Goal: Task Accomplishment & Management: Manage account settings

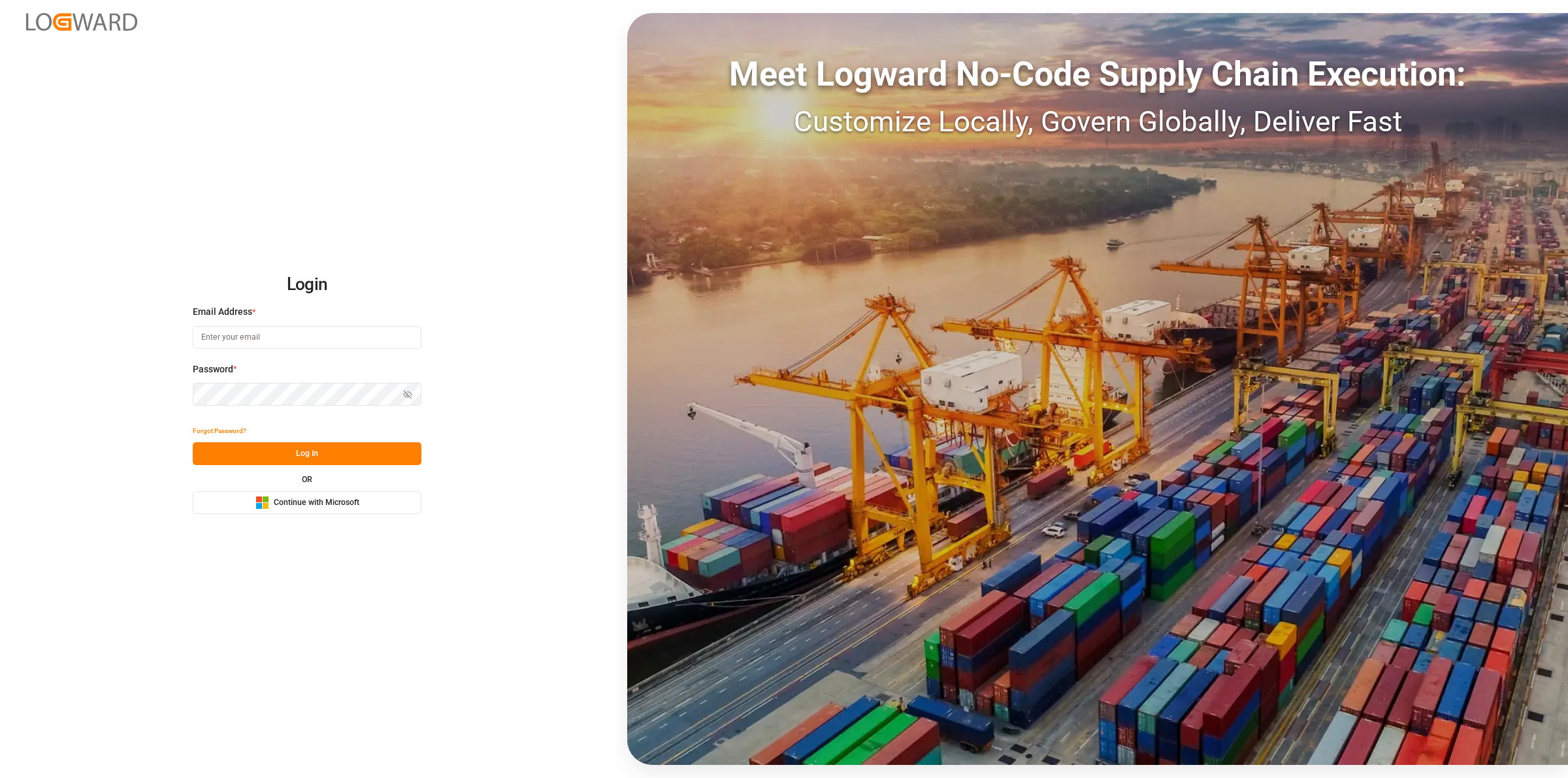
type input "[EMAIL_ADDRESS][DOMAIN_NAME]"
click at [297, 456] on button "Log In" at bounding box center [307, 453] width 228 height 22
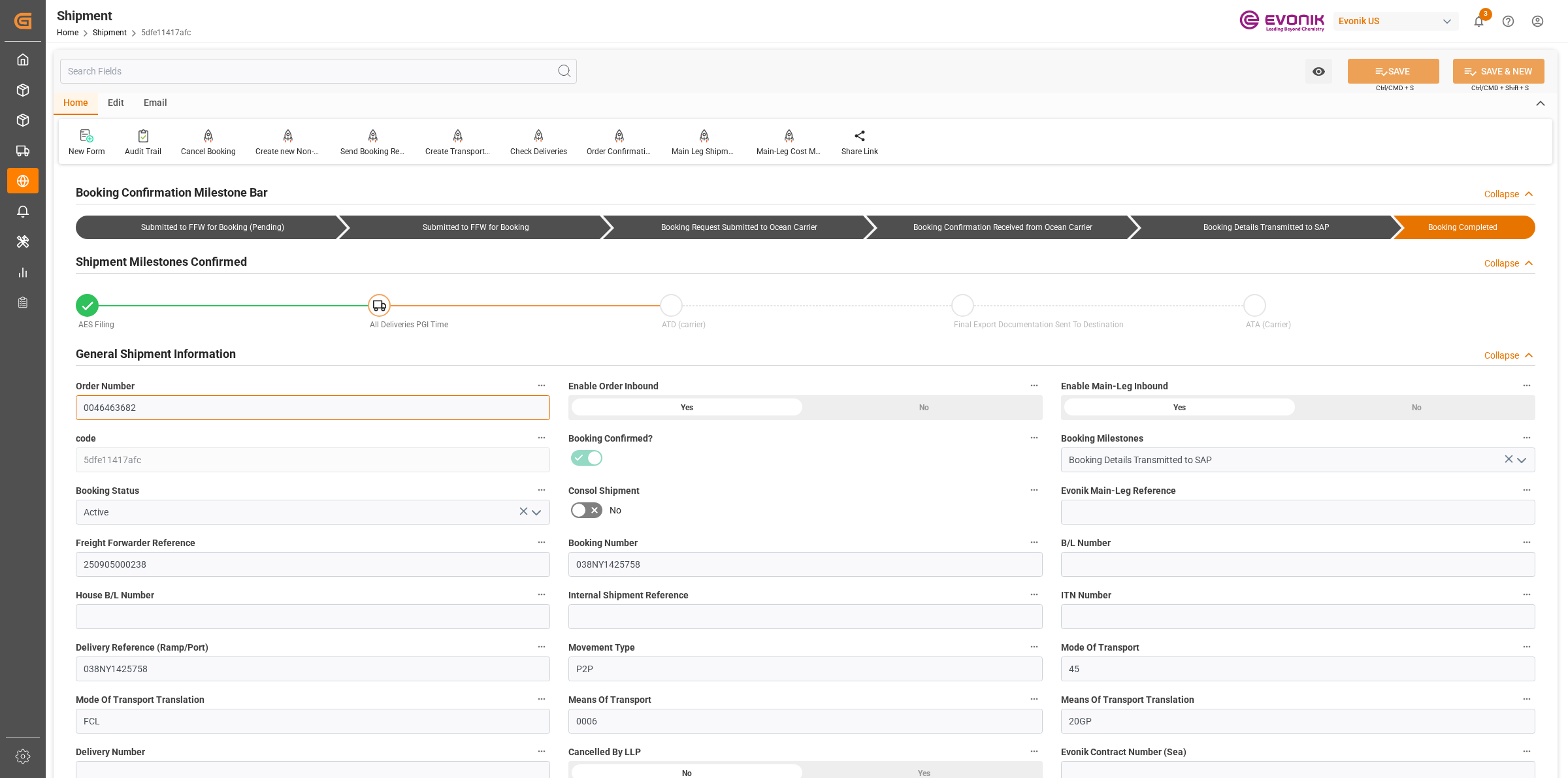
drag, startPoint x: 130, startPoint y: 410, endPoint x: 49, endPoint y: 410, distance: 81.0
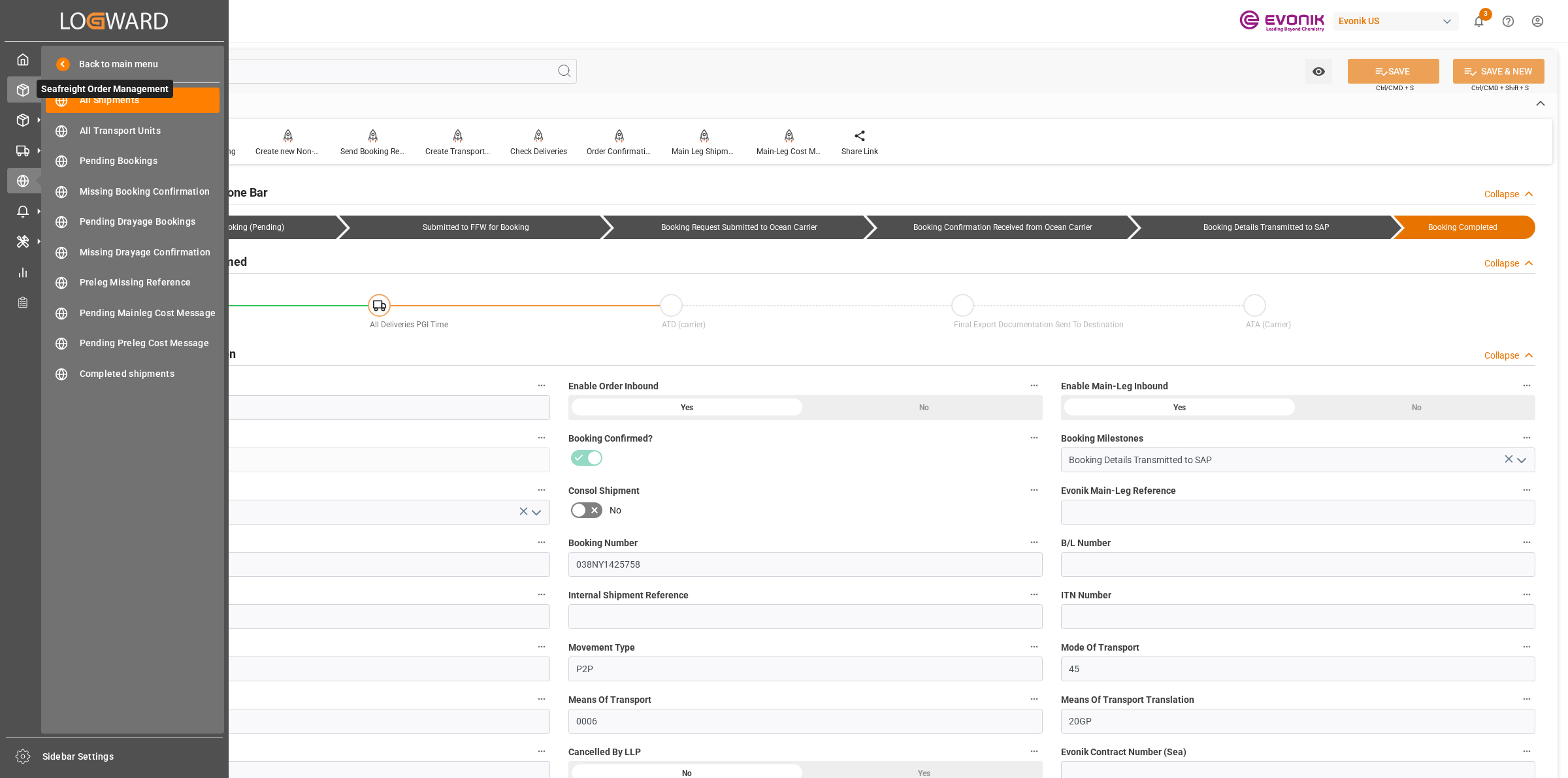
click at [22, 94] on icon at bounding box center [22, 90] width 13 height 13
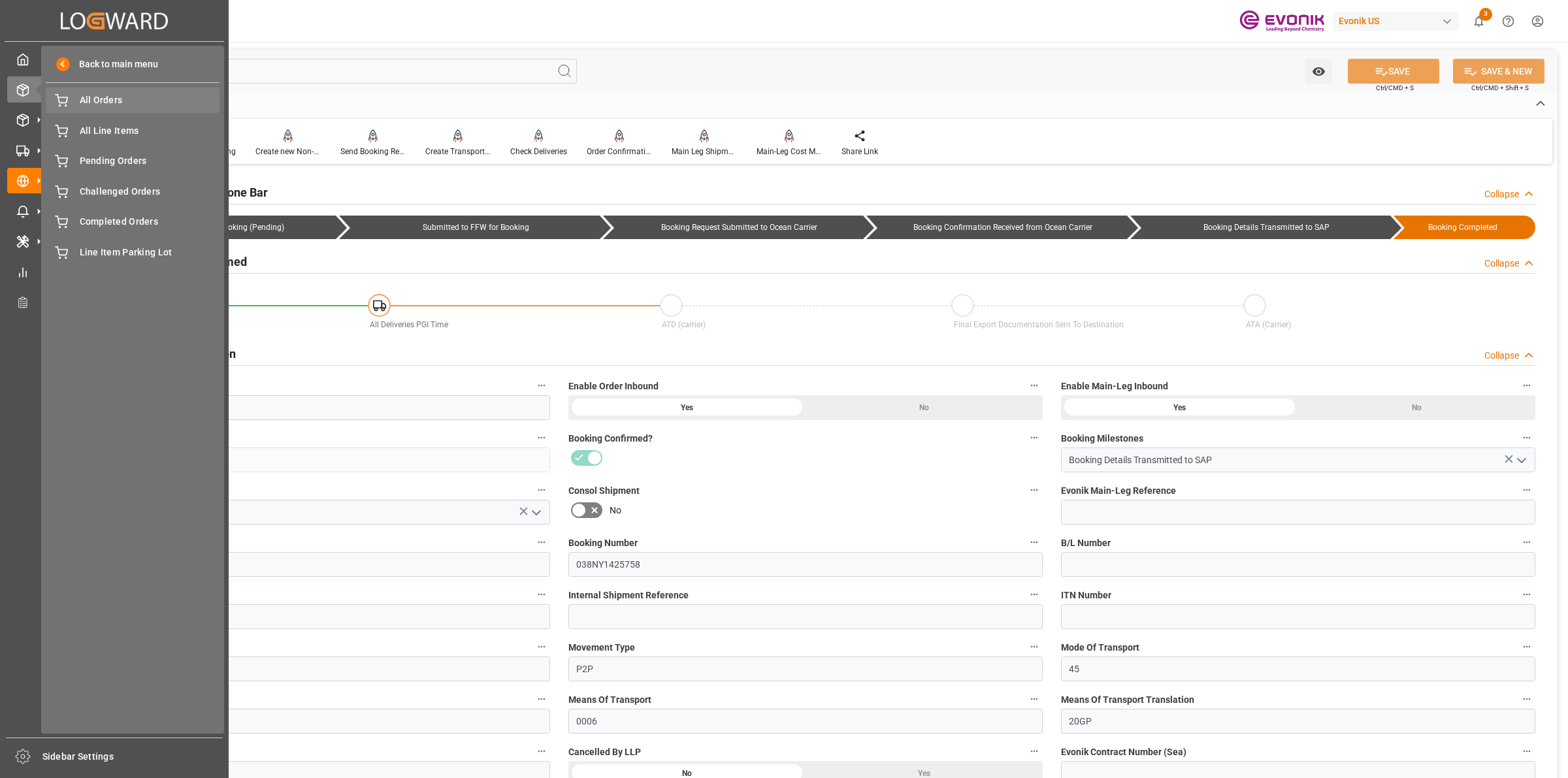
click at [89, 98] on span "All Orders" at bounding box center [150, 100] width 140 height 13
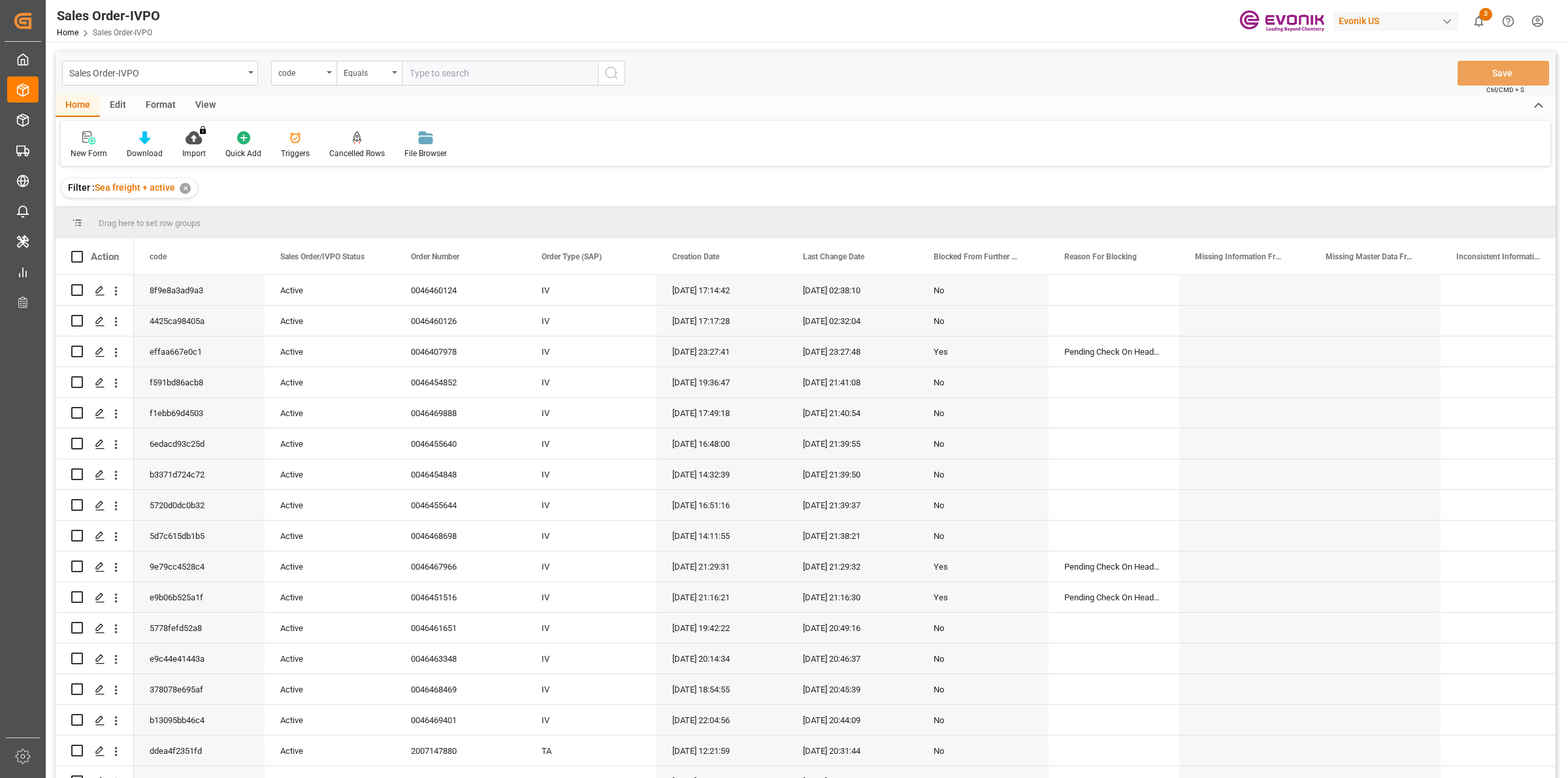
click at [462, 73] on input "text" at bounding box center [500, 74] width 196 height 25
type input "0046463682"
click at [300, 63] on div "code" at bounding box center [303, 74] width 66 height 25
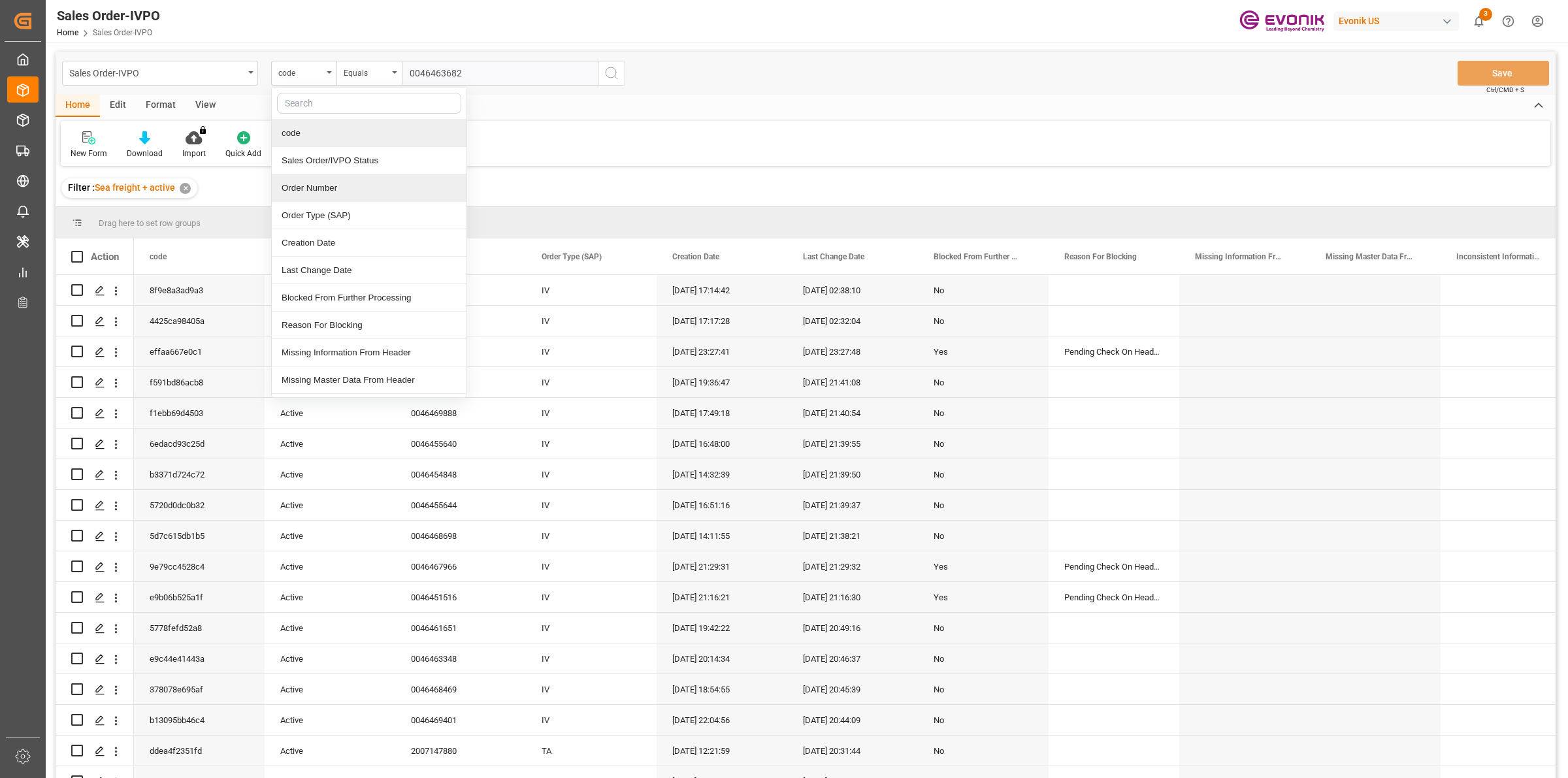
click at [297, 193] on div "Order Number" at bounding box center [369, 188] width 194 height 27
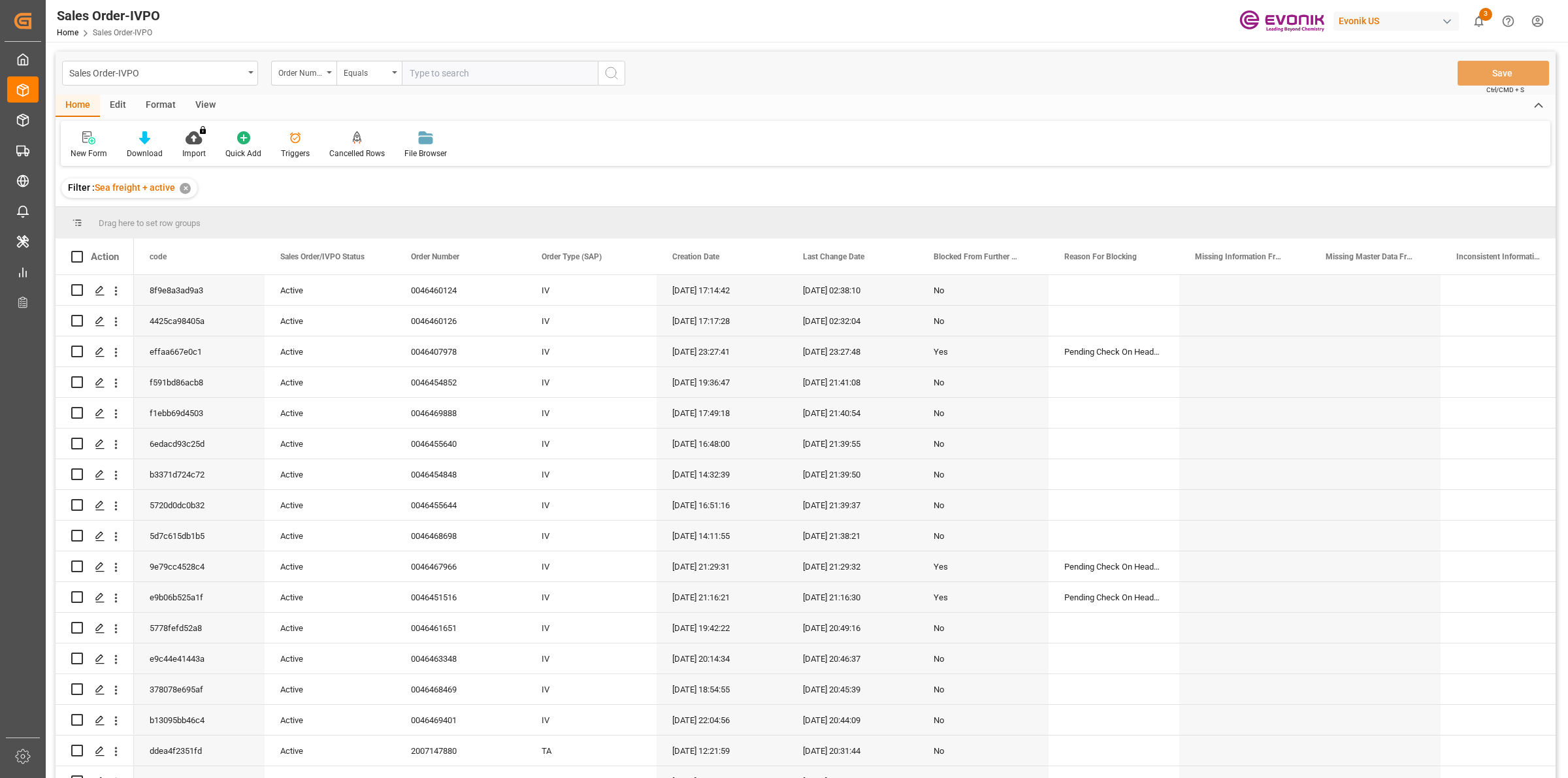
click at [478, 70] on input "text" at bounding box center [500, 74] width 196 height 25
paste input "0046463682"
type input "0046463682"
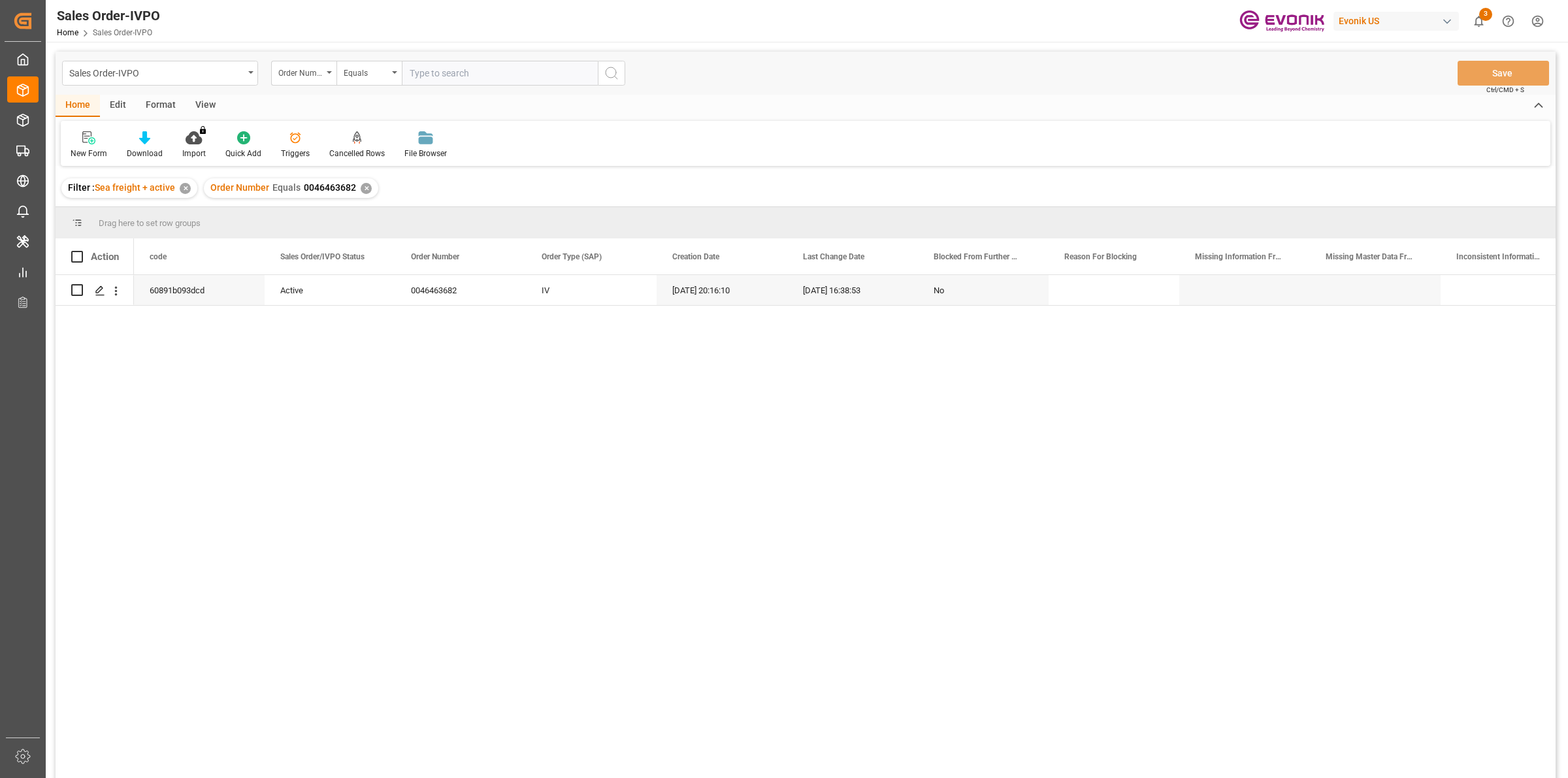
click at [345, 372] on div "60891b093dcd Active 0046463682 IV [DATE] 20:16:10 [DATE] 16:38:53 No" at bounding box center [845, 531] width 1421 height 512
click at [99, 291] on polygon "Press SPACE to select this row." at bounding box center [99, 289] width 6 height 6
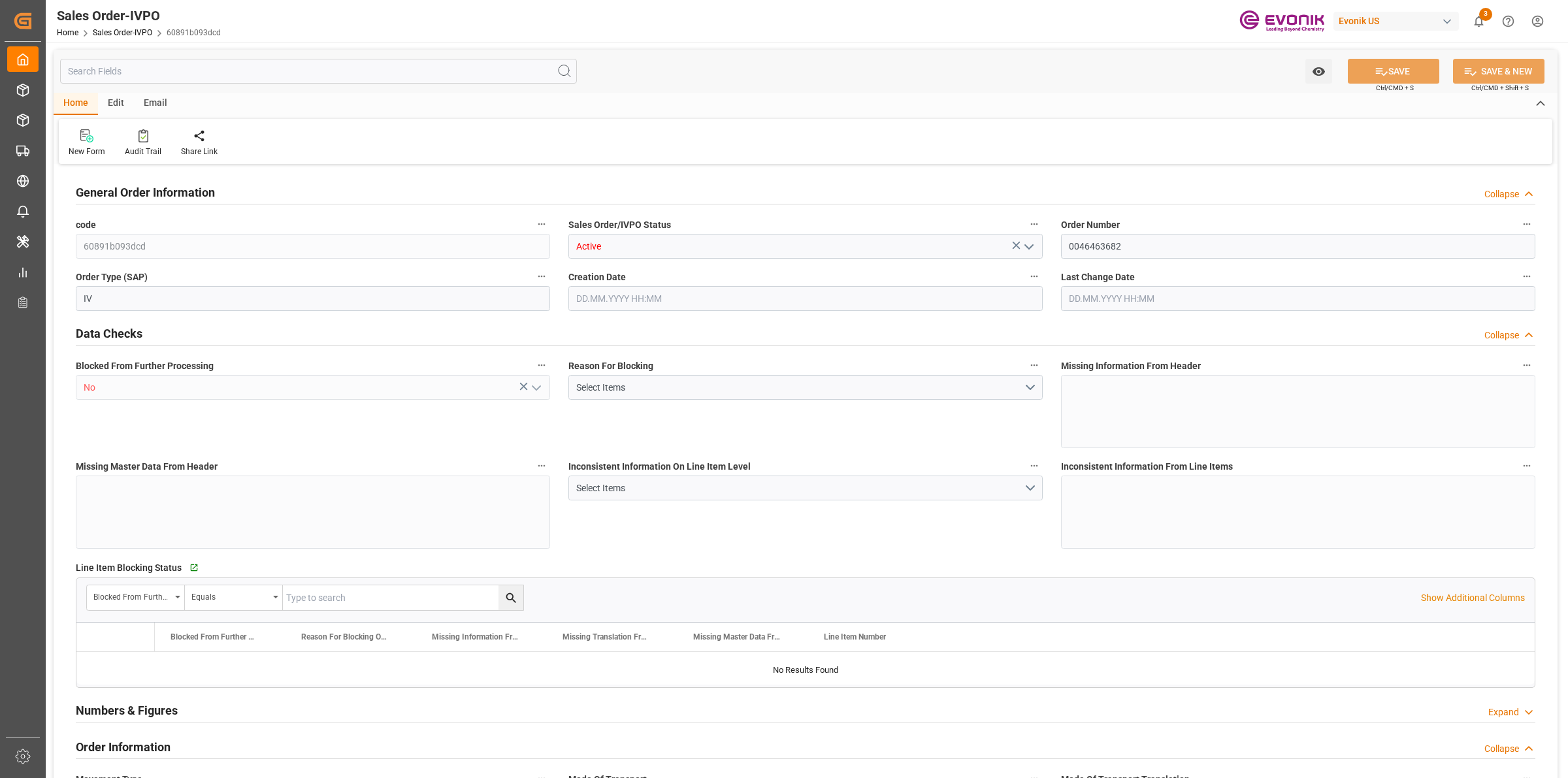
type input "BEANR"
type input "[PERSON_NAME][EMAIL_ADDRESS] No..: [PHONE_NUMBER]"
type input "0"
type input "1"
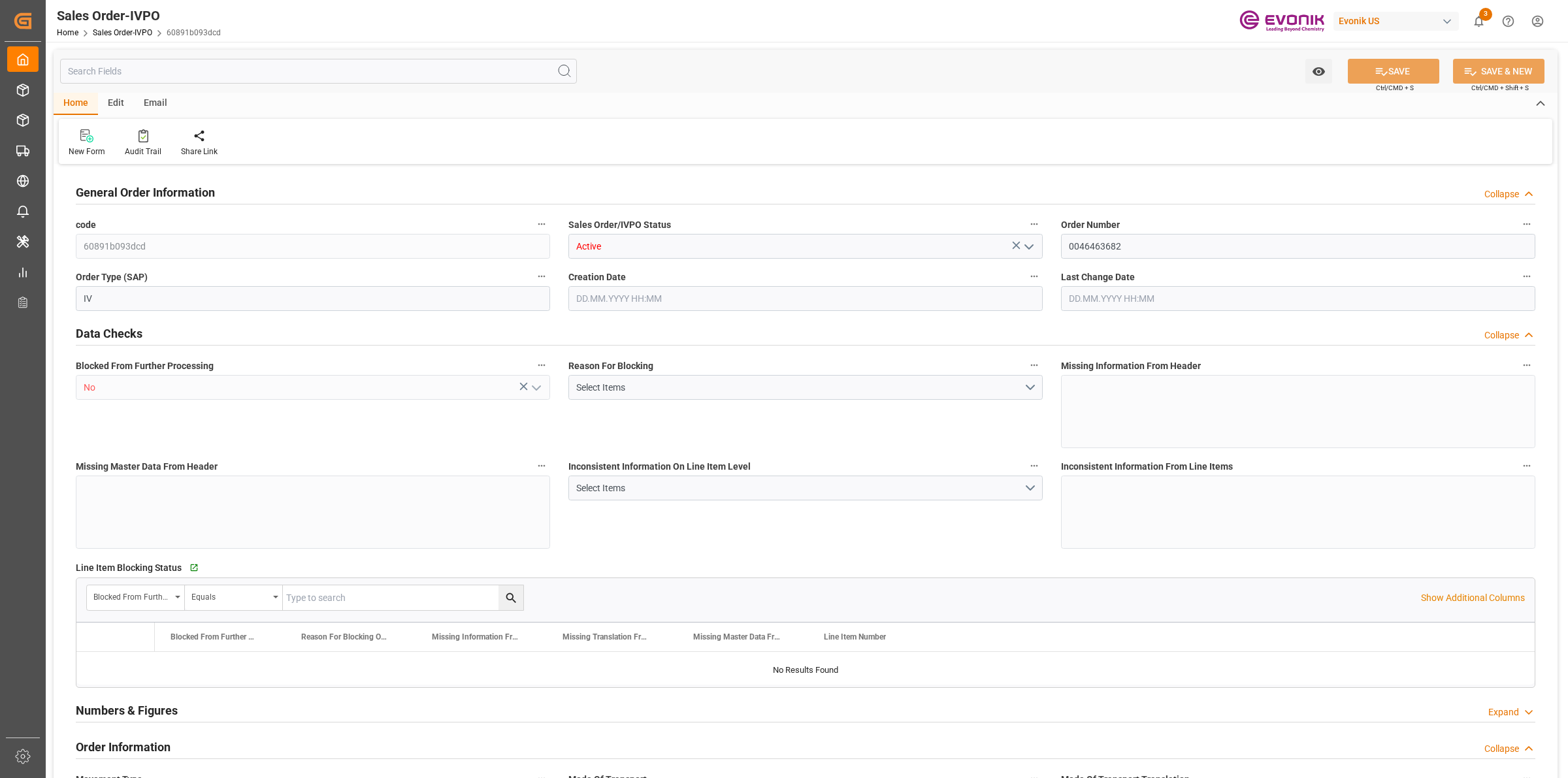
type input "1"
type input "11888"
type input "24.6402"
type input "17000"
type input "30"
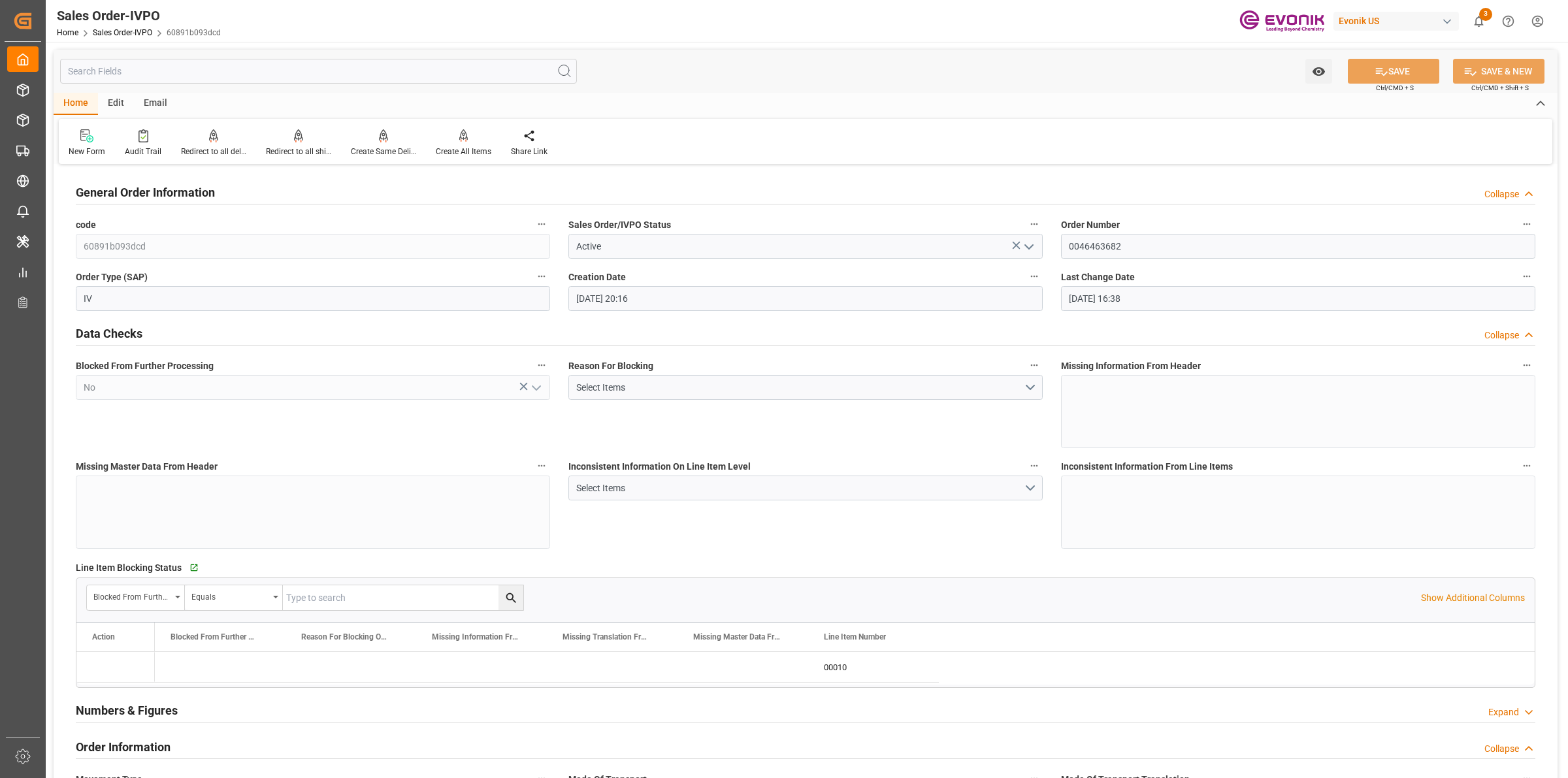
type input "[DATE] 20:16"
type input "[DATE] 16:38"
type input "[PERSON_NAME][EMAIL_ADDRESS] No..: [PHONE_NUMBER]"
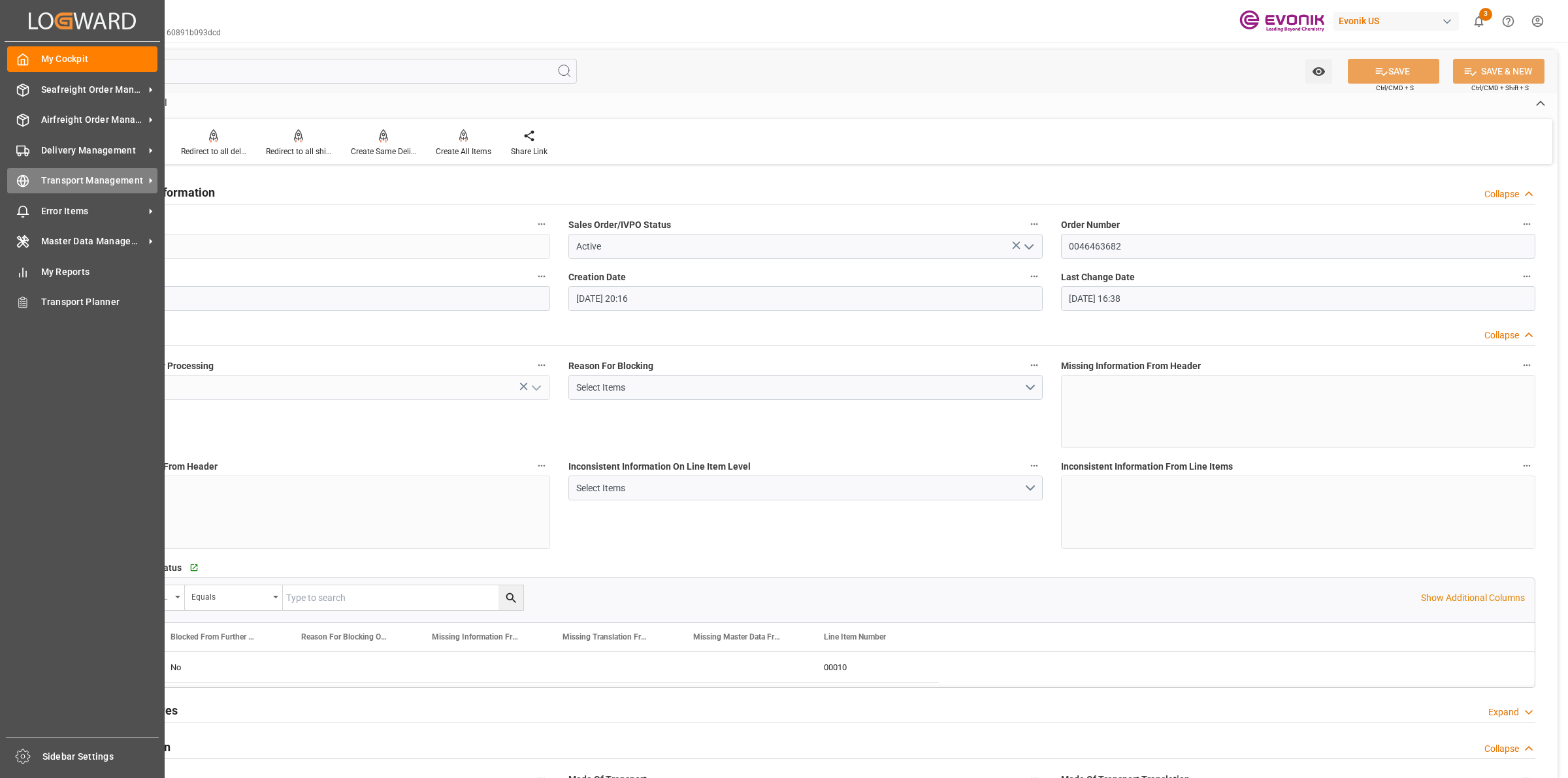
click at [24, 185] on icon at bounding box center [22, 181] width 13 height 13
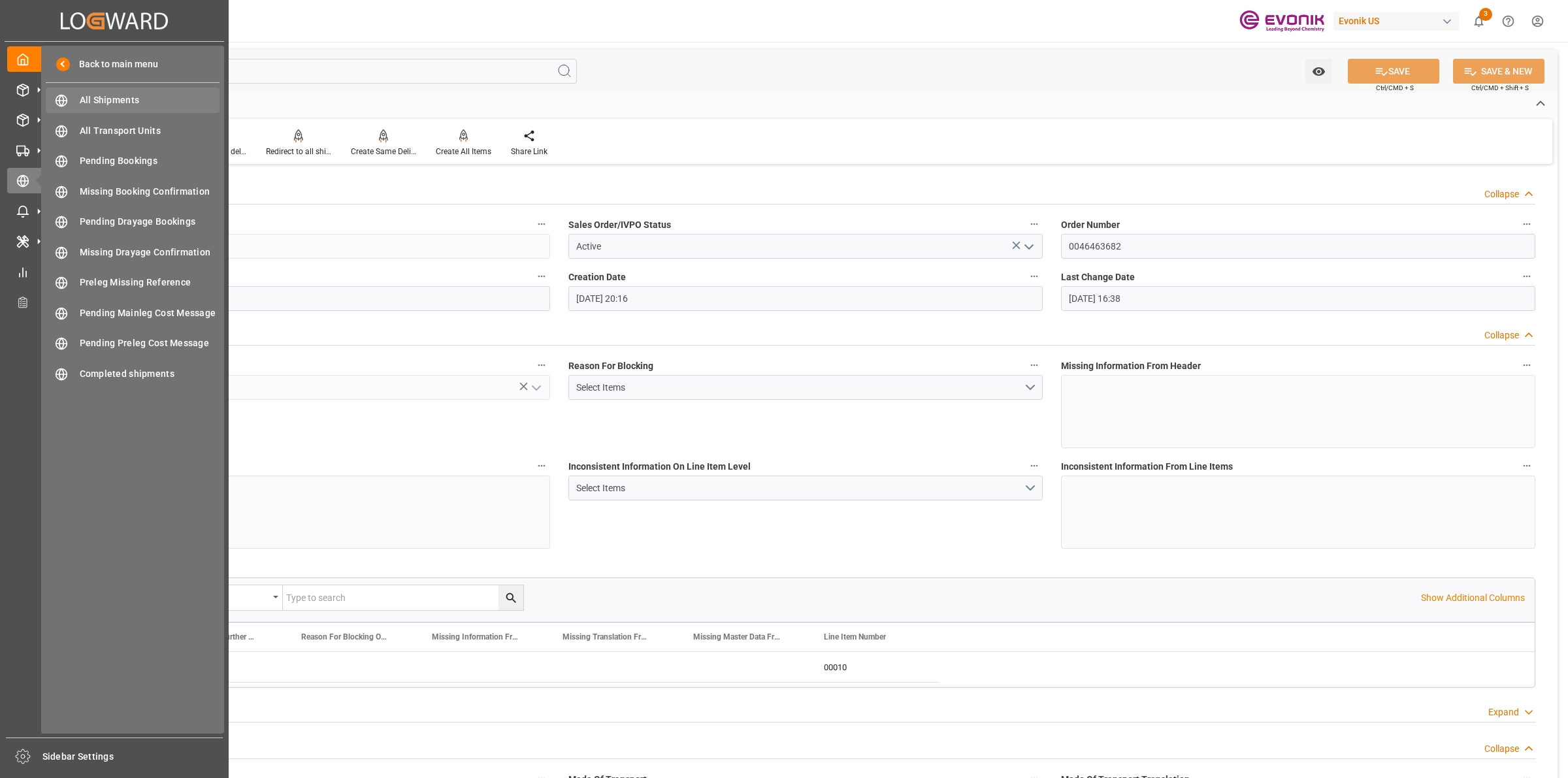
click at [90, 102] on span "All Shipments" at bounding box center [150, 100] width 140 height 13
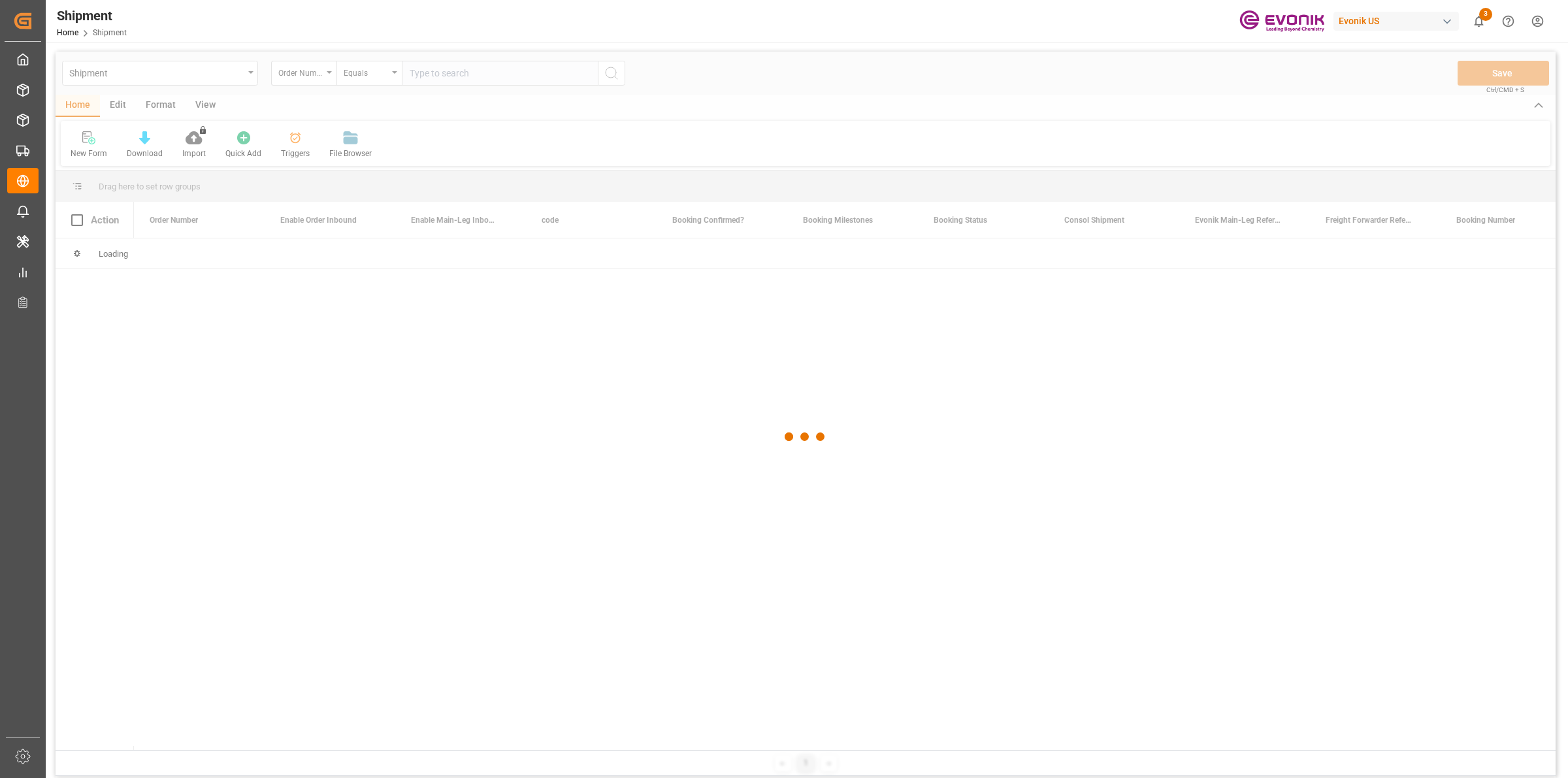
click at [445, 72] on div at bounding box center [805, 436] width 1500 height 770
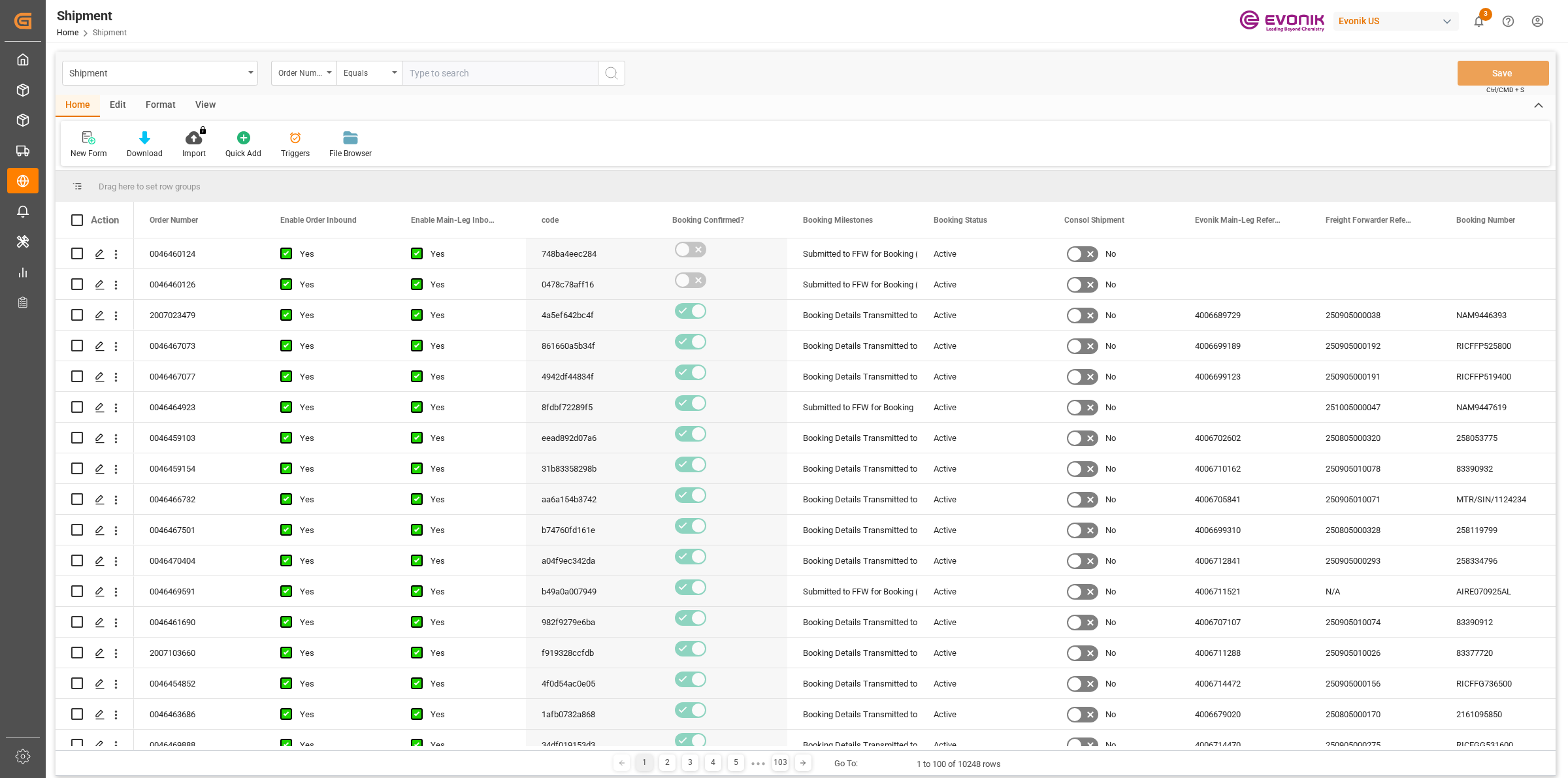
click at [462, 72] on input "text" at bounding box center [500, 74] width 196 height 25
paste input "0046470225"
type input "0046470225"
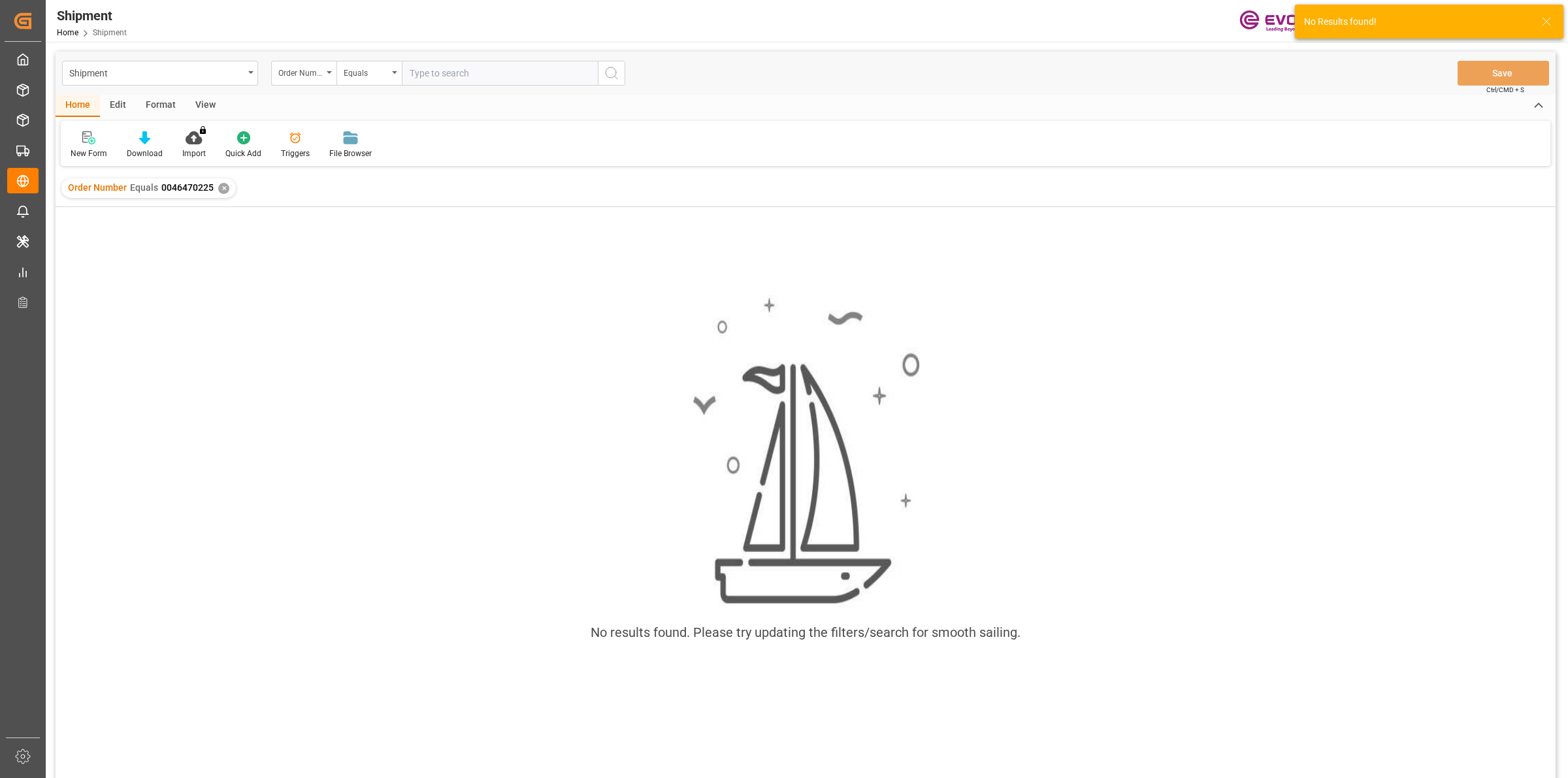
click at [219, 187] on div "✕" at bounding box center [224, 188] width 11 height 11
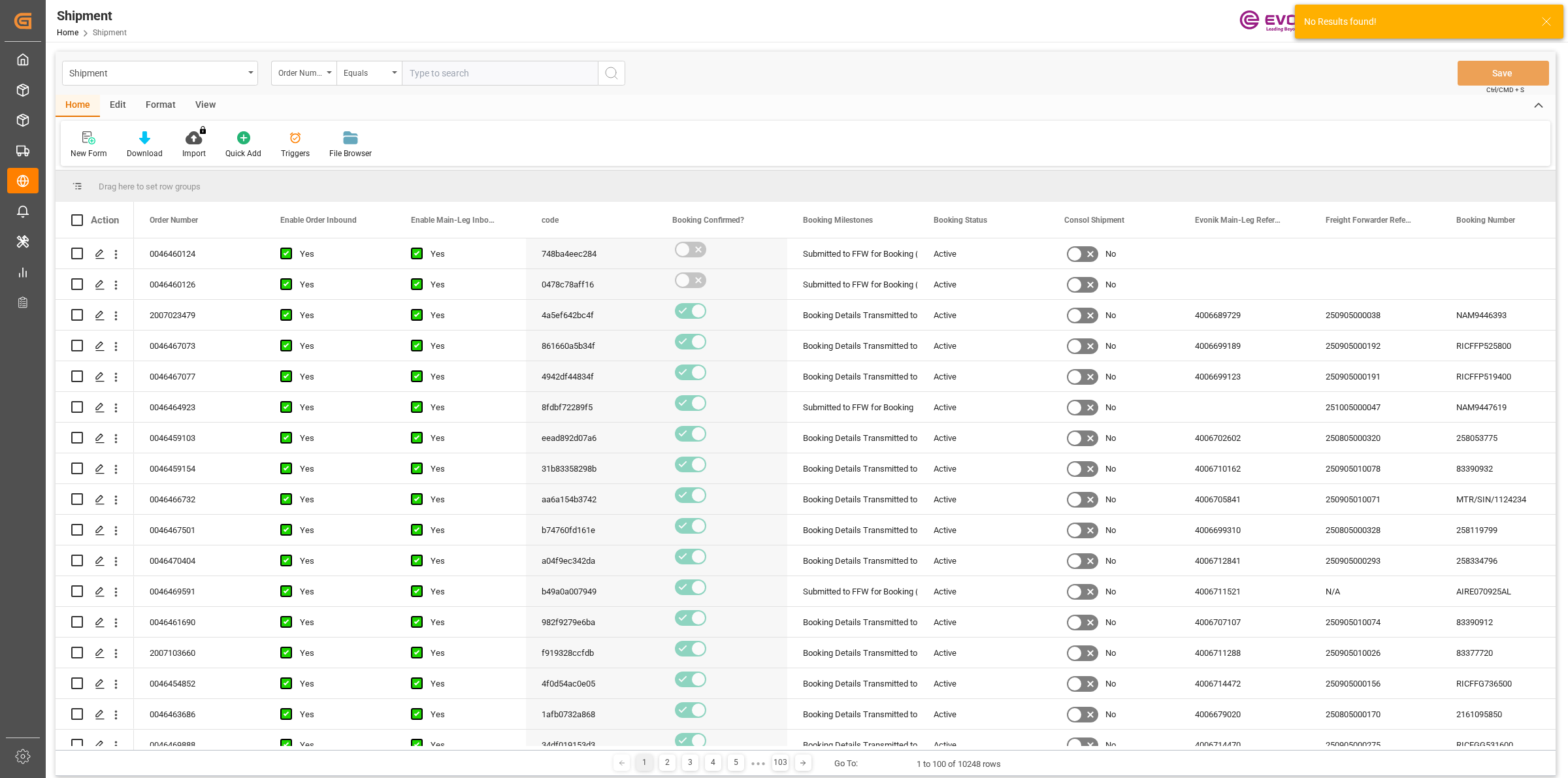
click at [464, 73] on input "text" at bounding box center [500, 74] width 196 height 25
paste input "0046470225"
type input "0046470225"
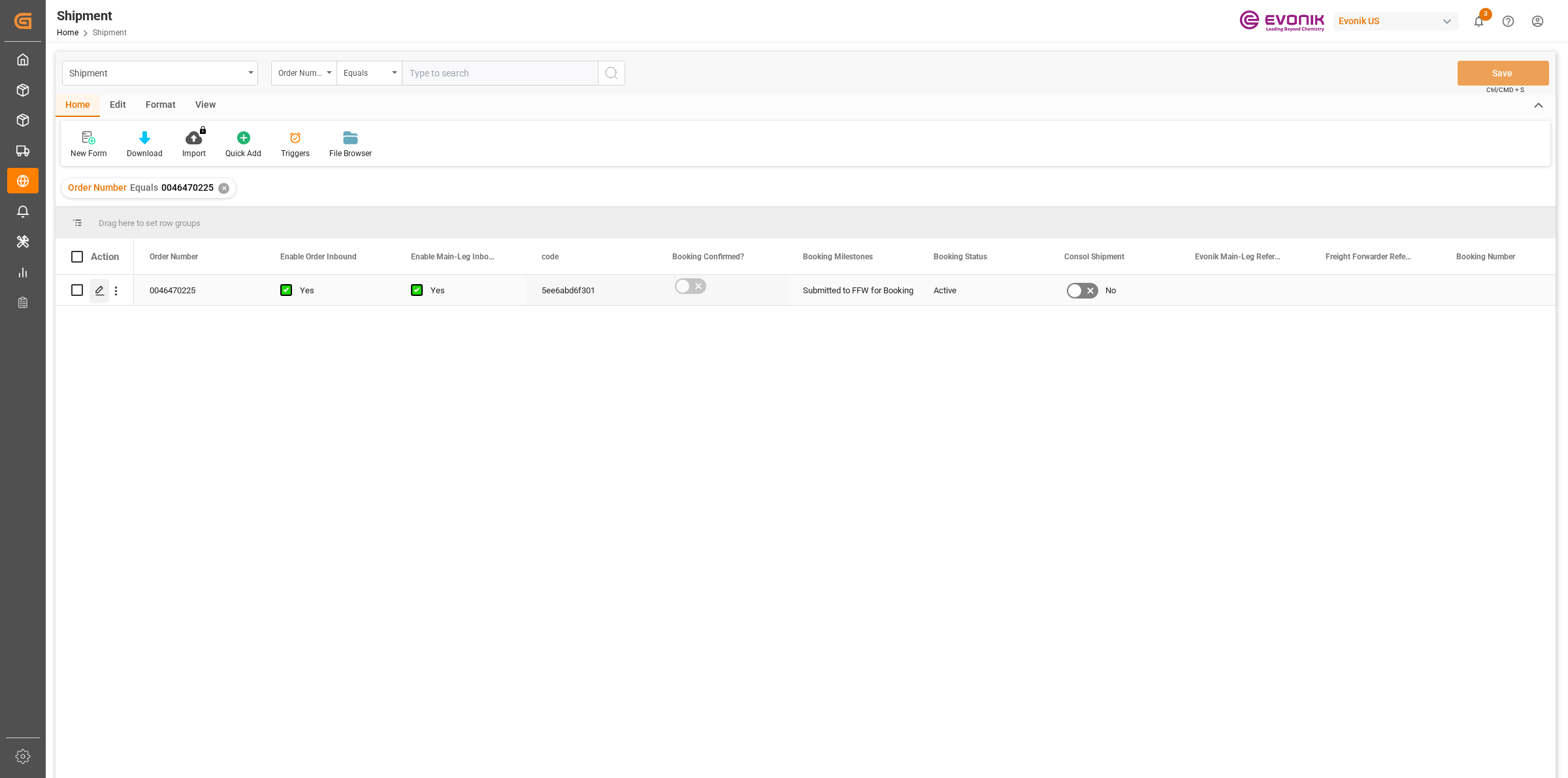
click at [89, 289] on div "Press SPACE to select this row." at bounding box center [99, 291] width 20 height 24
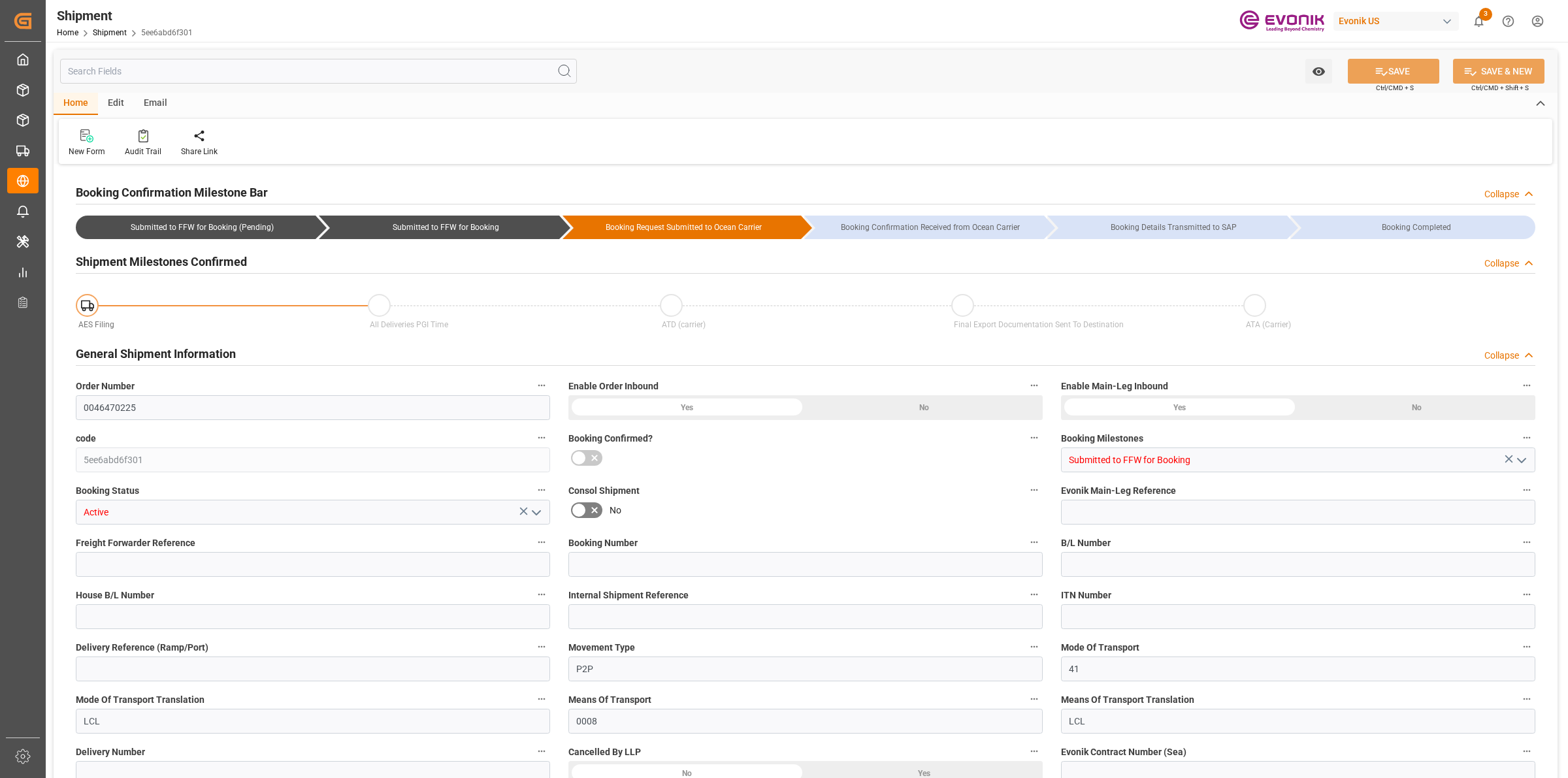
type input "2"
type input "50"
type input "1642"
type input "2.6412"
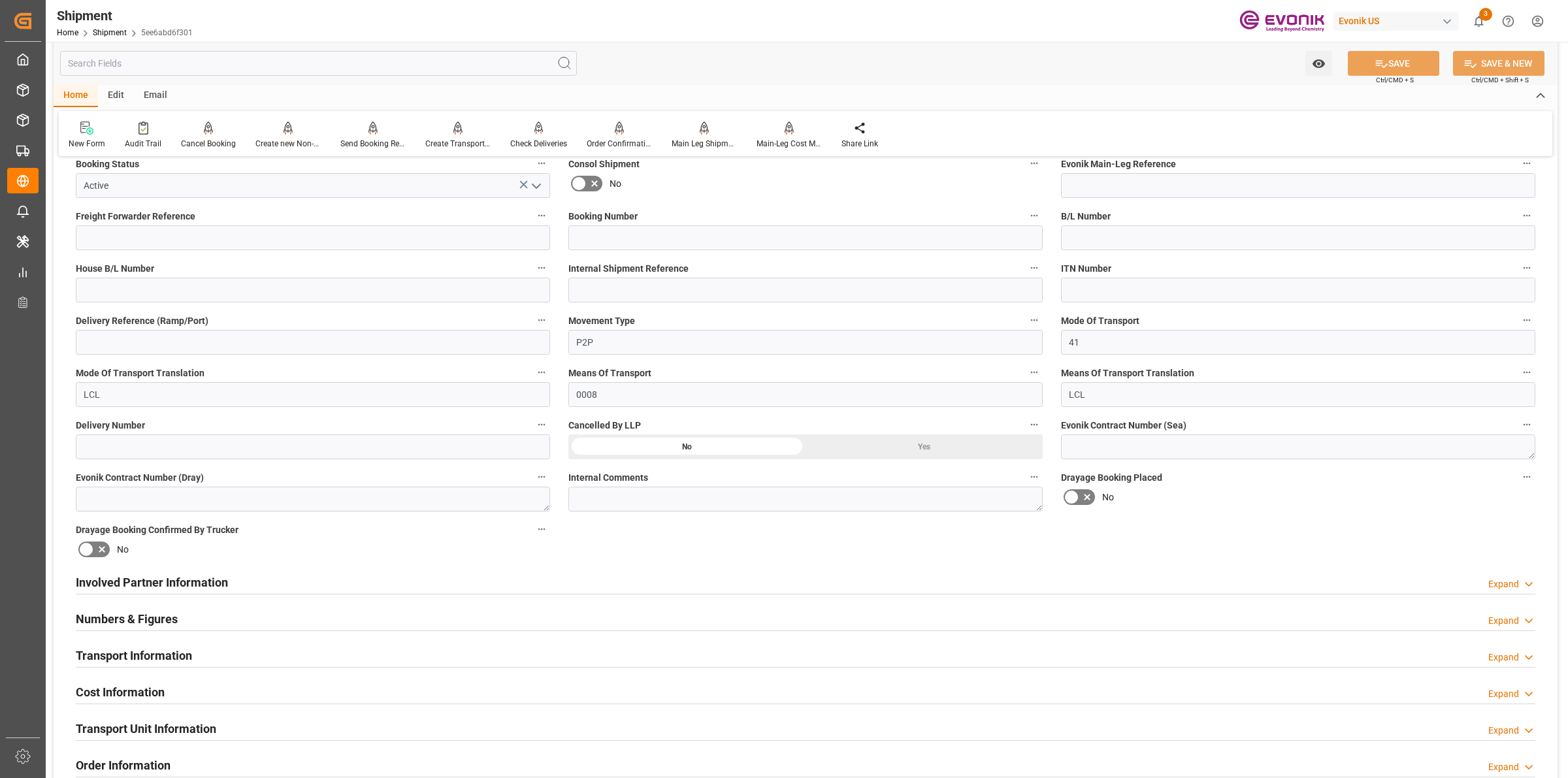
scroll to position [571, 0]
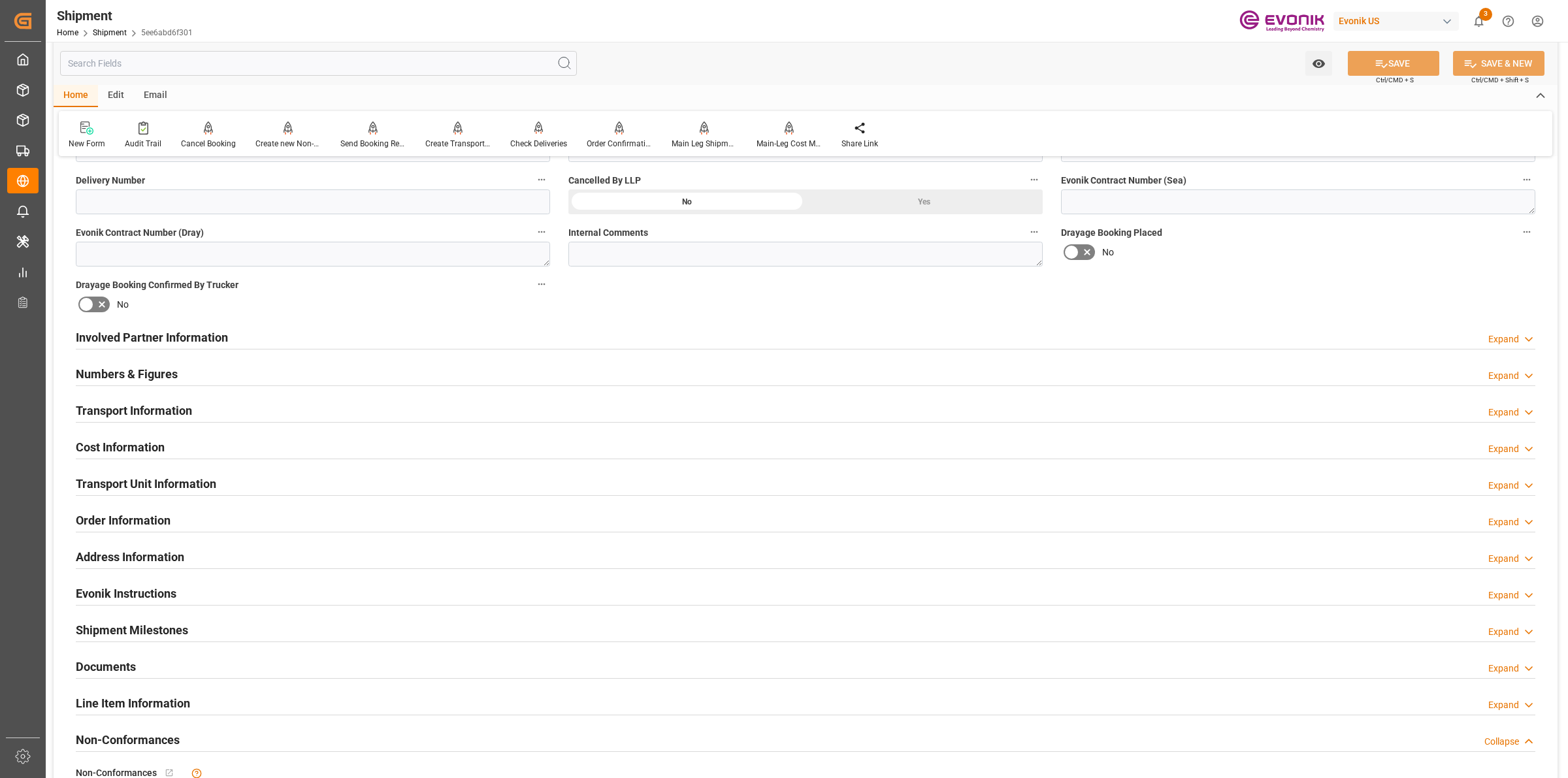
click at [152, 371] on h2 "Numbers & Figures" at bounding box center [126, 374] width 102 height 18
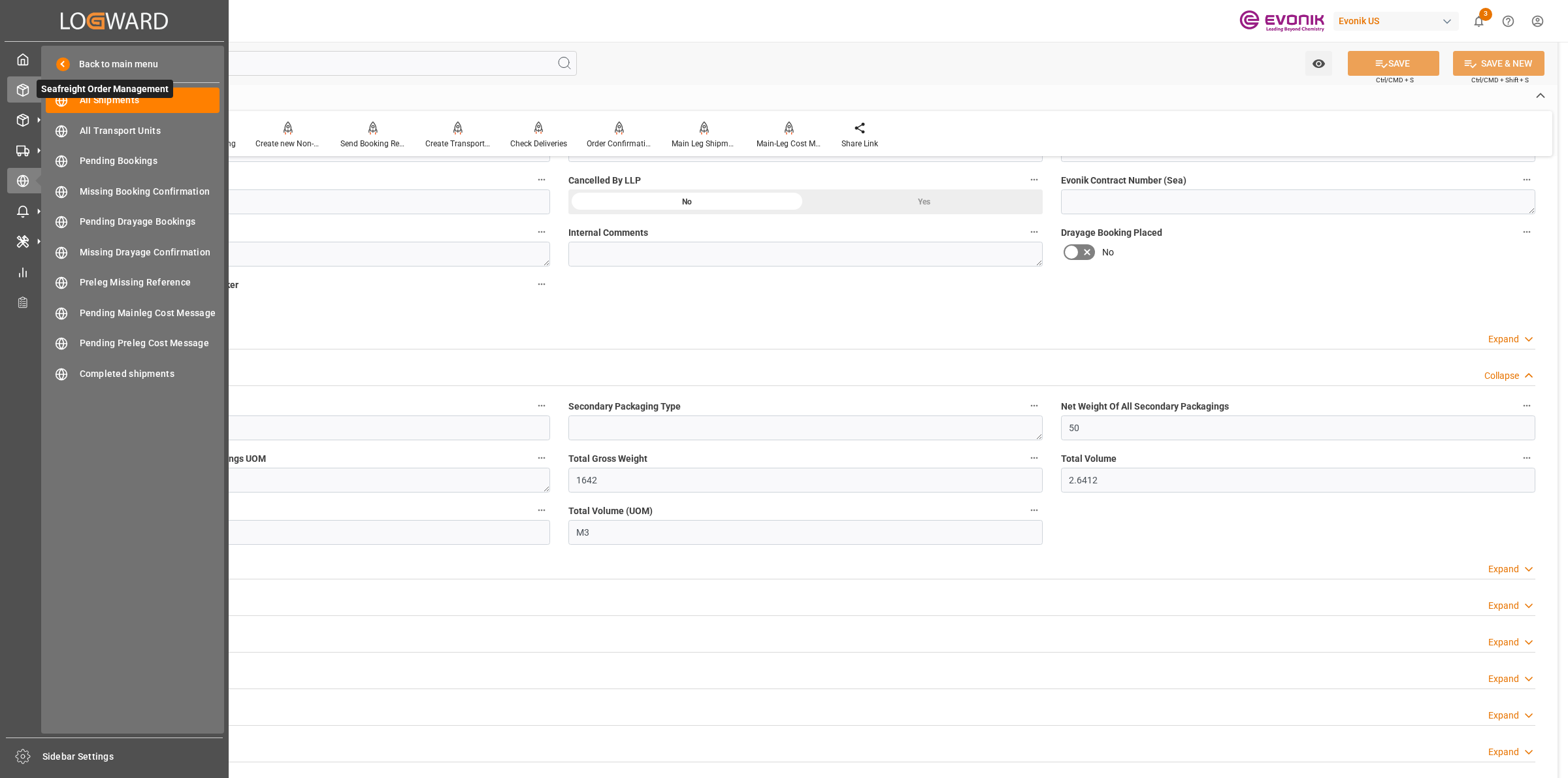
click at [27, 86] on icon at bounding box center [23, 90] width 11 height 12
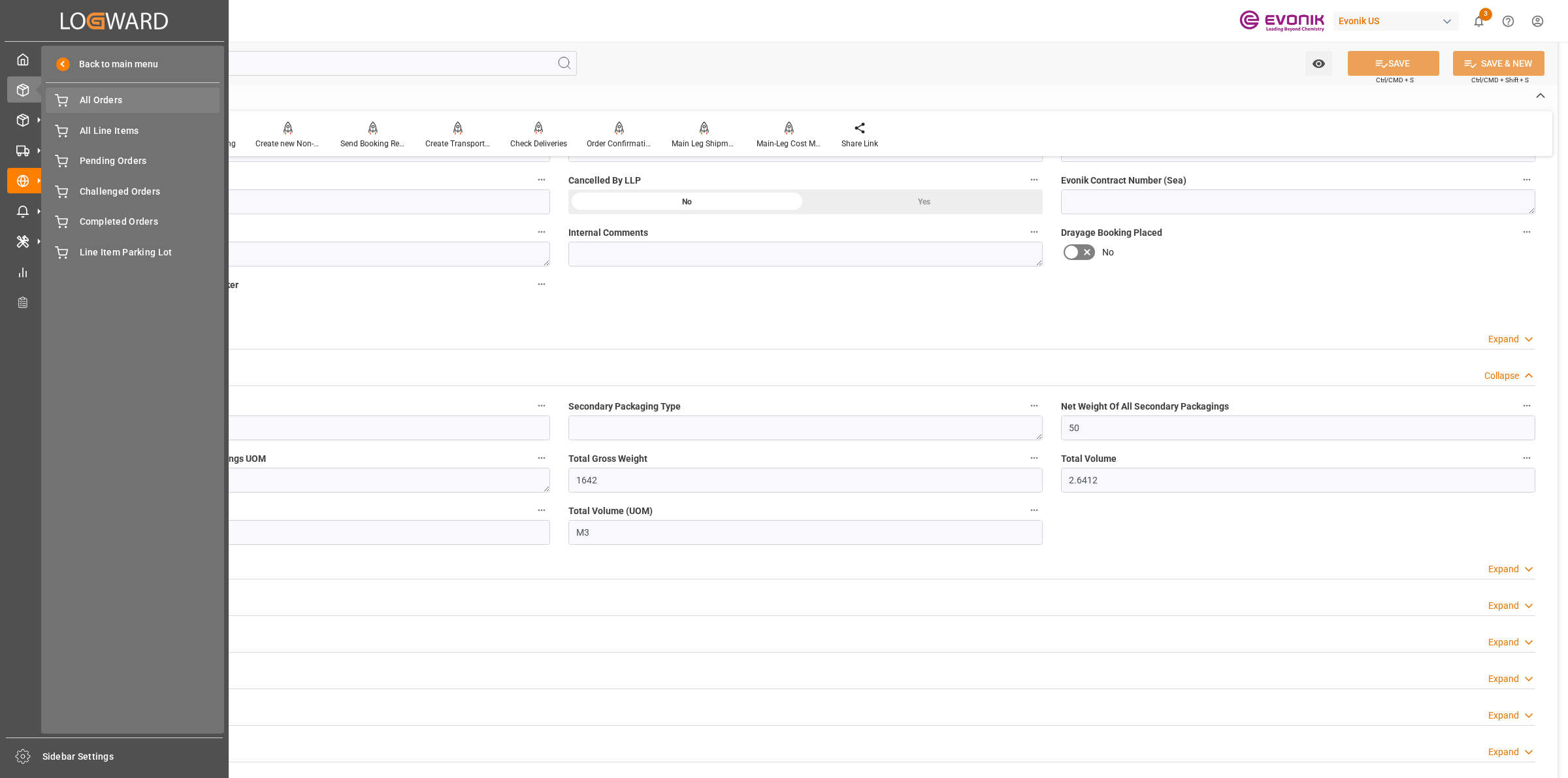
click at [128, 103] on span "All Orders" at bounding box center [150, 100] width 140 height 13
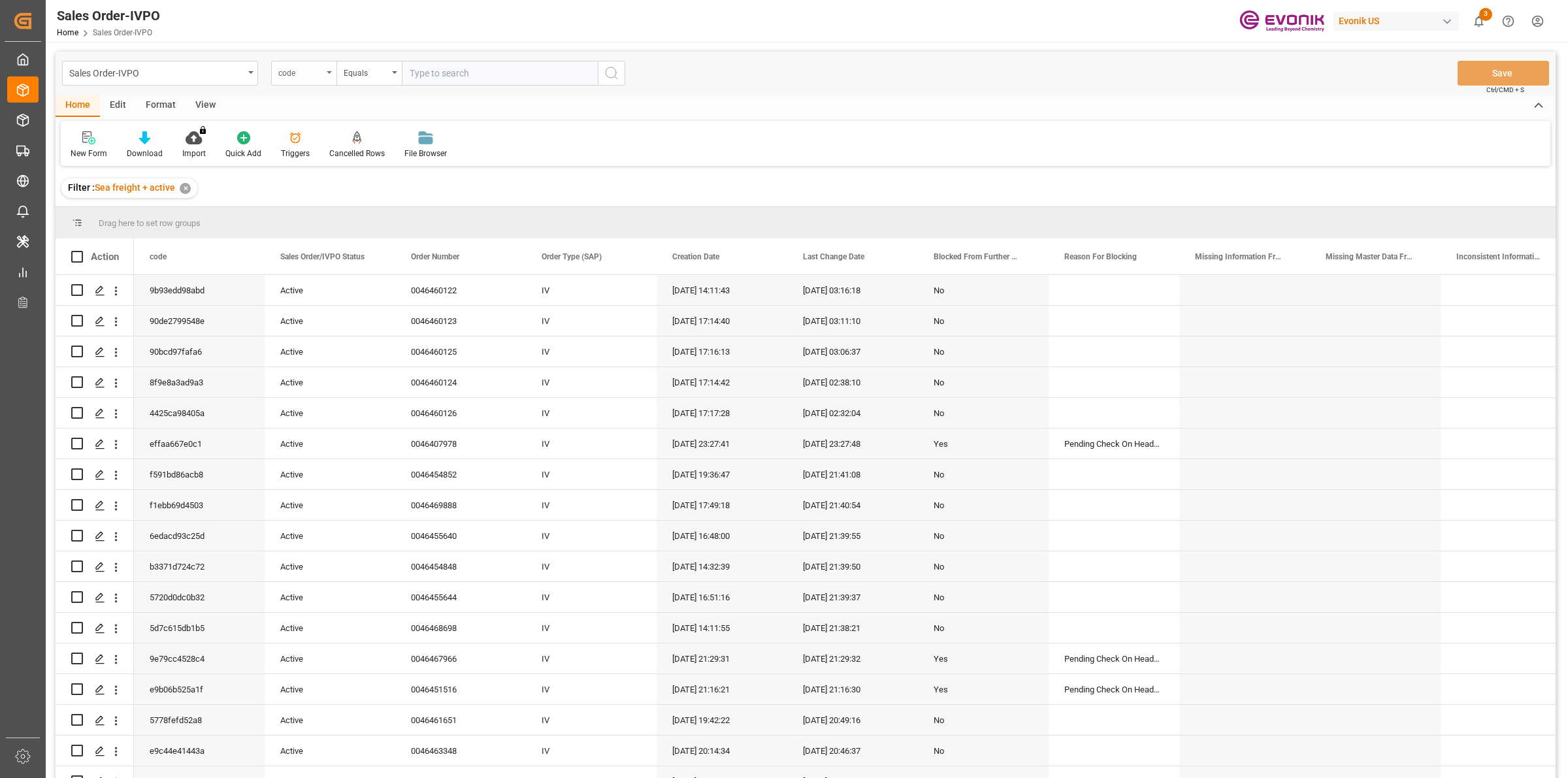
click at [307, 70] on div "code" at bounding box center [300, 71] width 44 height 15
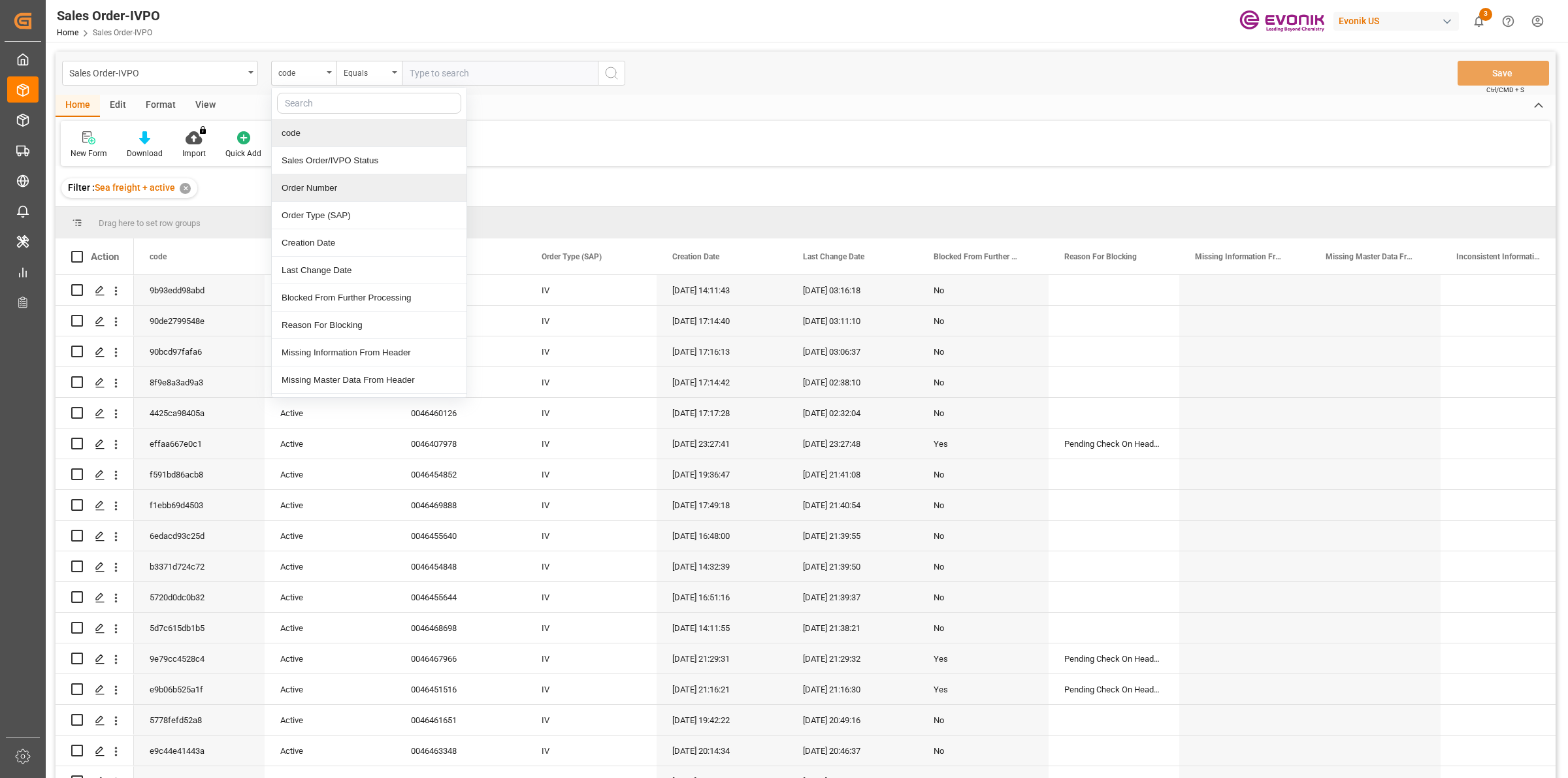
click at [290, 197] on div "Order Number" at bounding box center [369, 188] width 194 height 27
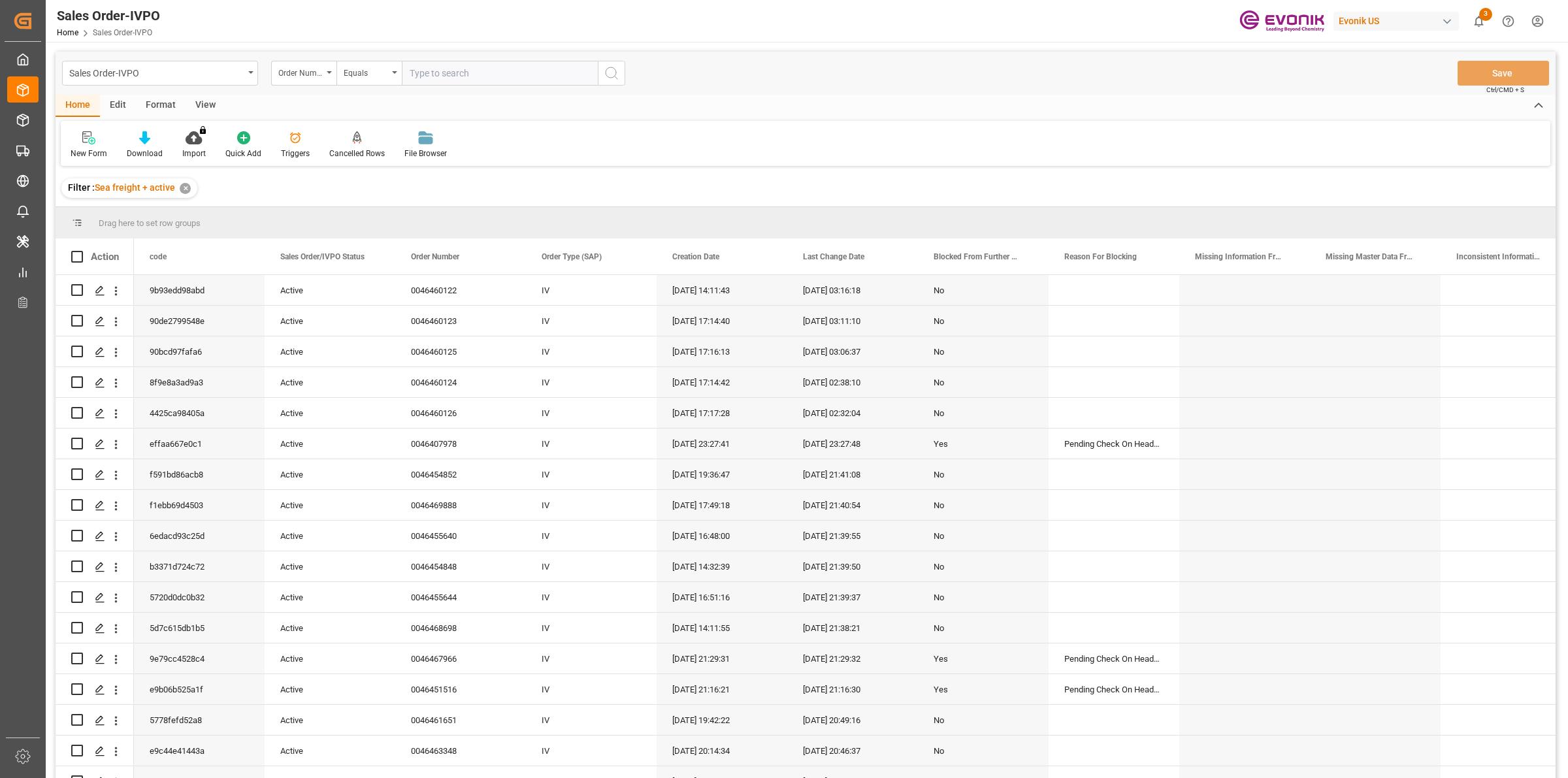
click at [435, 67] on input "text" at bounding box center [500, 74] width 196 height 25
paste input "0046461121"
type input "0046461121"
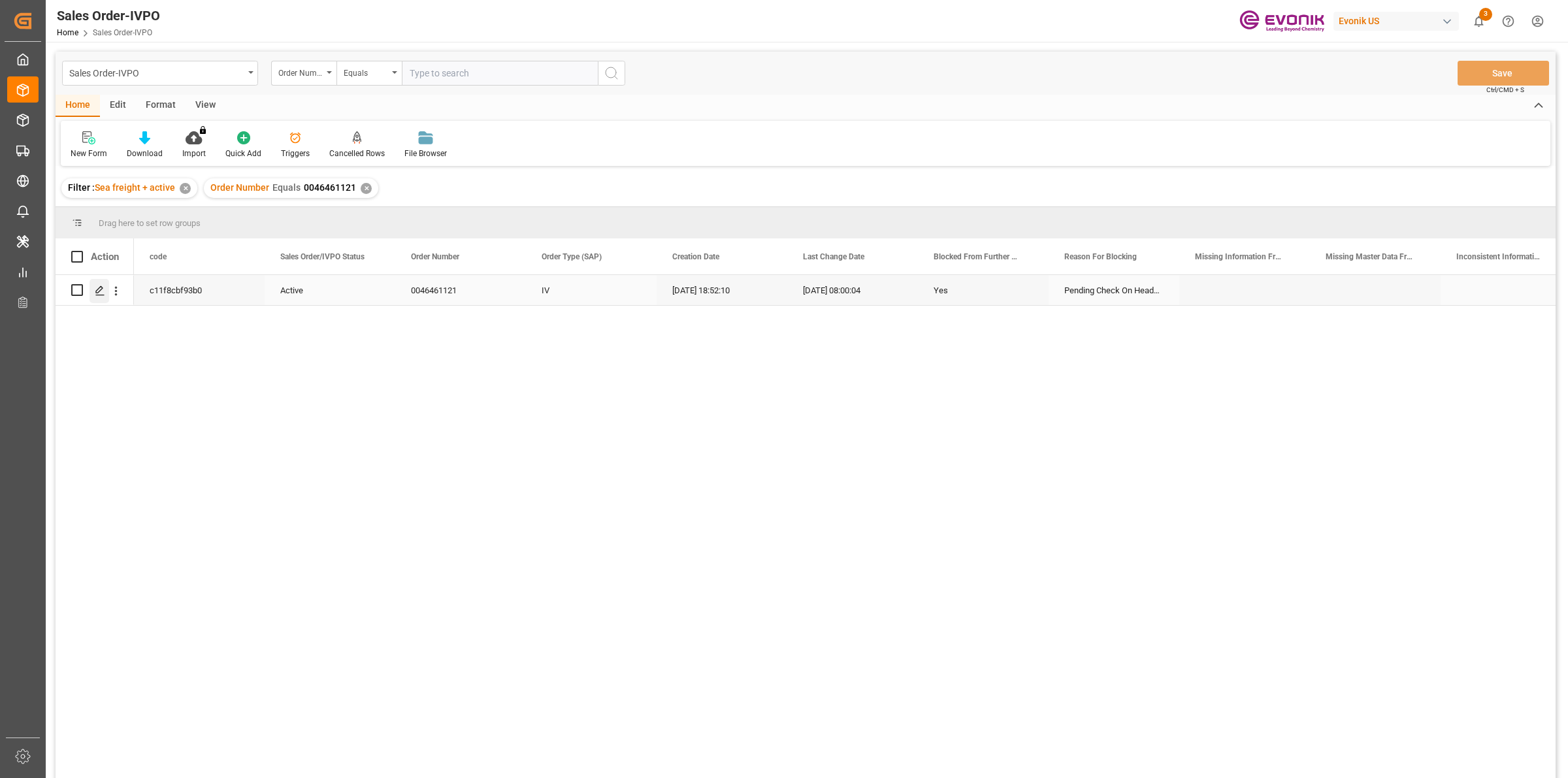
click at [96, 288] on icon "Press SPACE to select this row." at bounding box center [100, 291] width 11 height 11
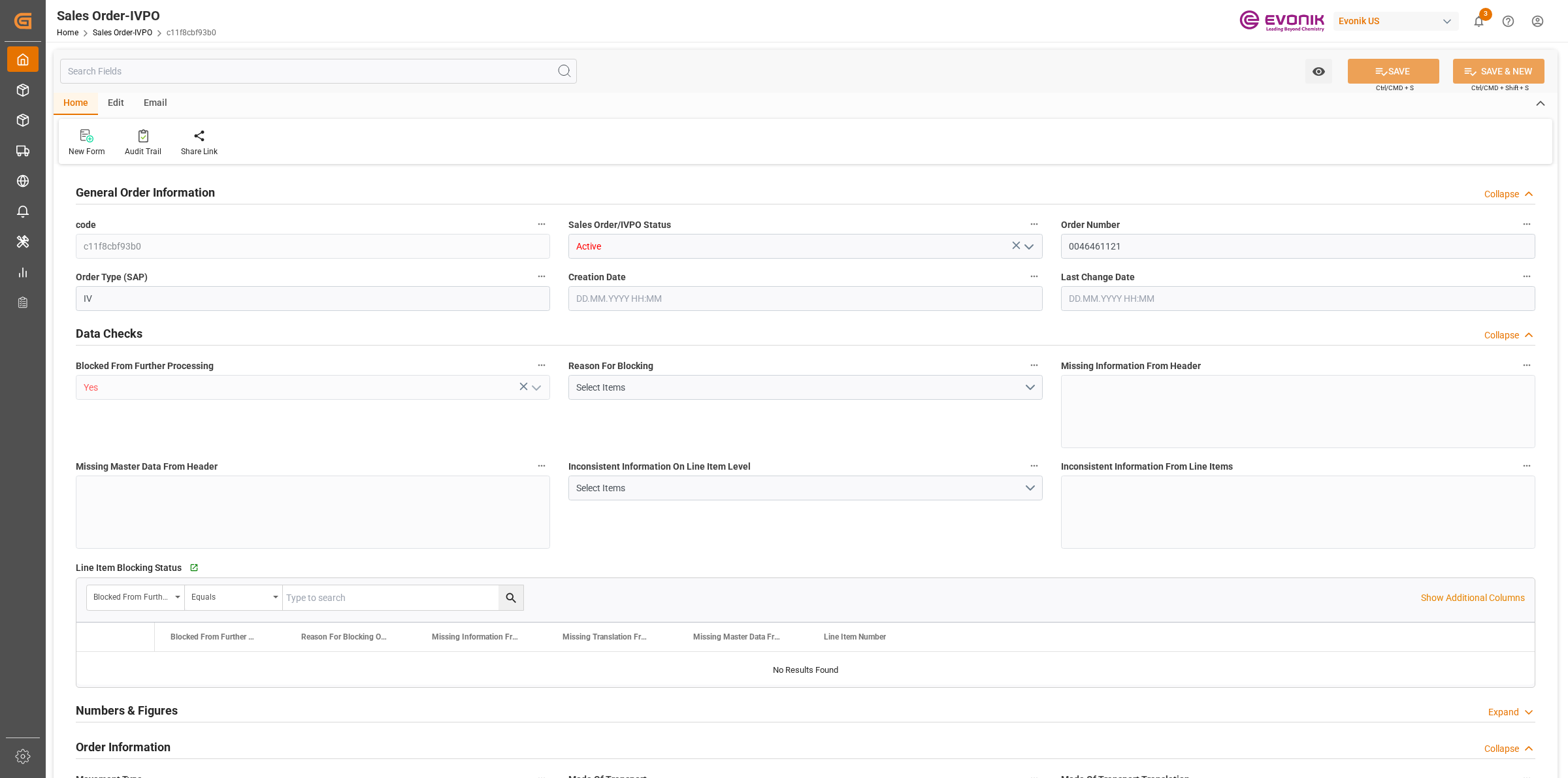
type input "JPYOK"
type input "0"
type input "1"
type input "2"
type input "20000"
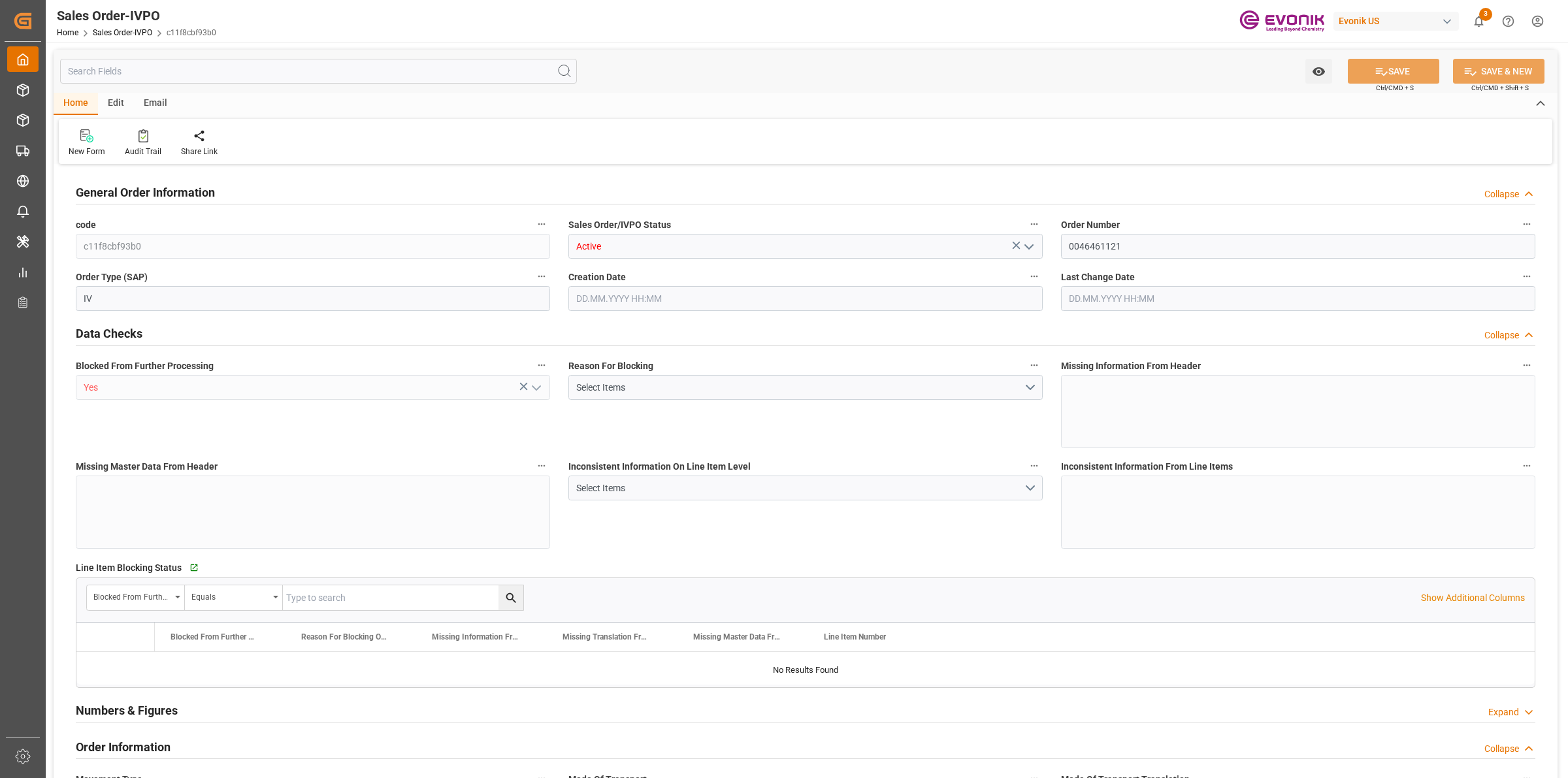
type input "0"
type input "17000"
type input "30"
type input "[DATE] 18:52"
type input "[DATE] 08:00"
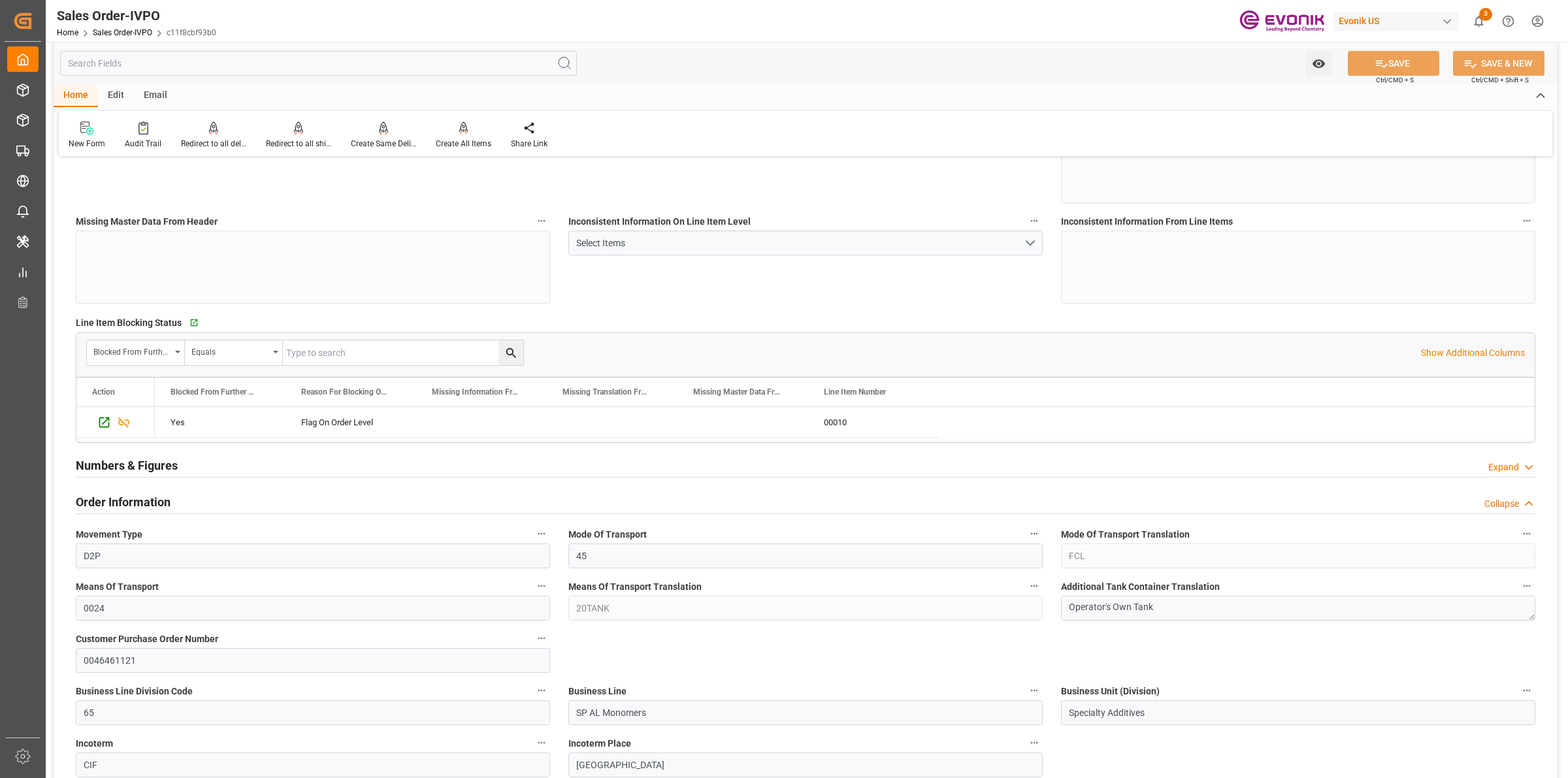
scroll to position [408, 0]
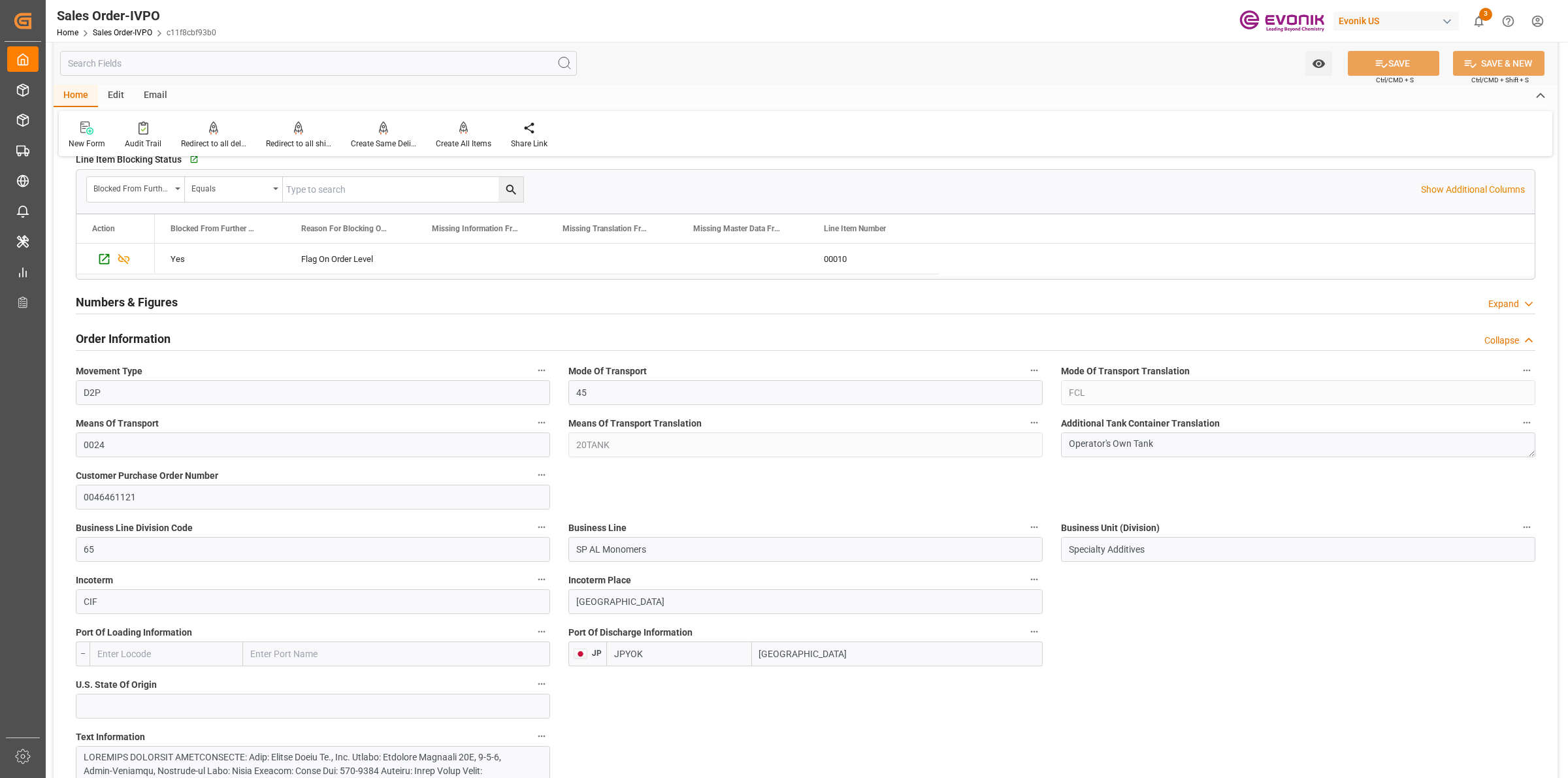
drag, startPoint x: 829, startPoint y: 657, endPoint x: 739, endPoint y: 644, distance: 90.9
click at [736, 645] on div "JPYOK Yokohama" at bounding box center [824, 654] width 436 height 25
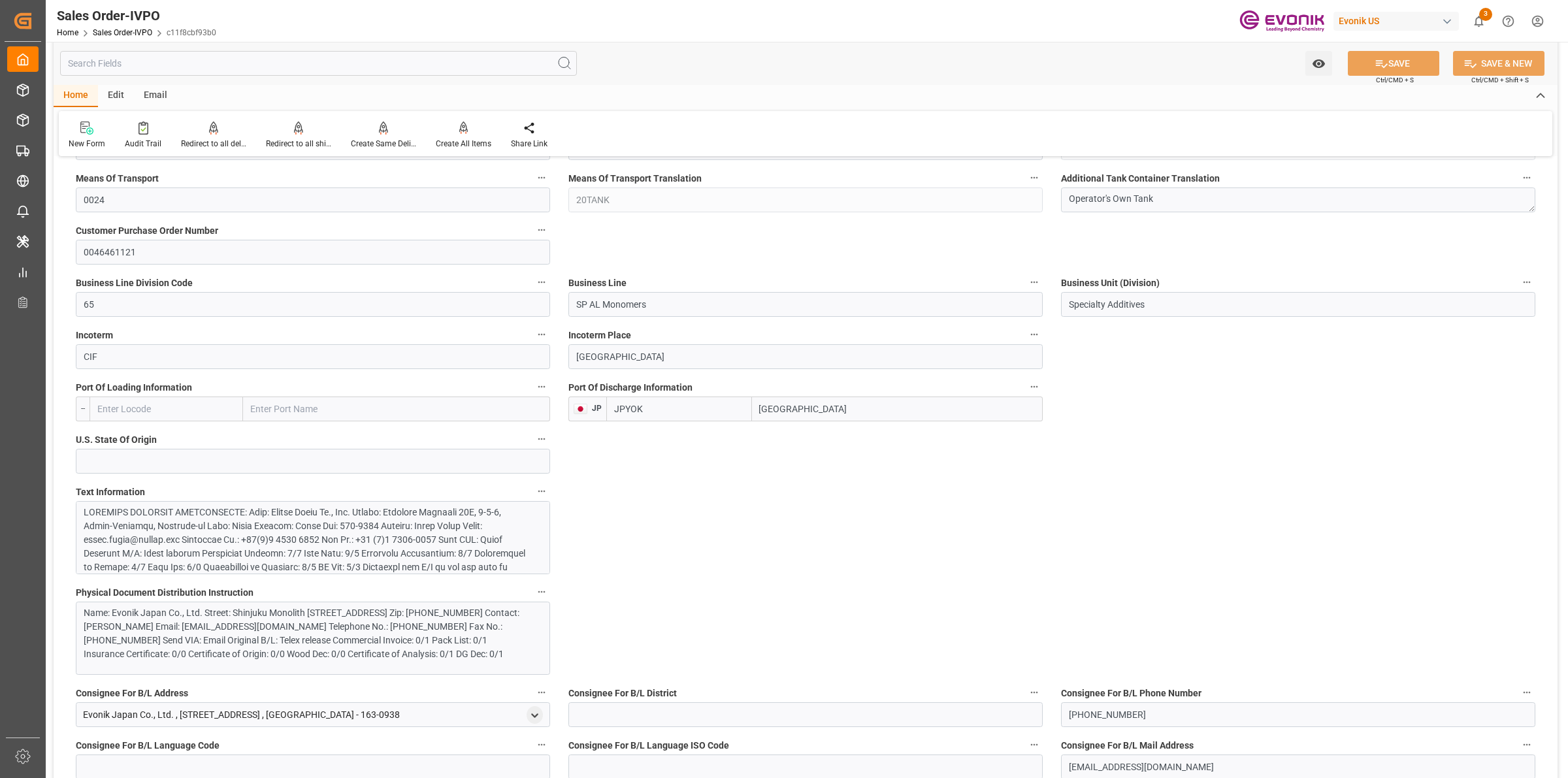
scroll to position [735, 0]
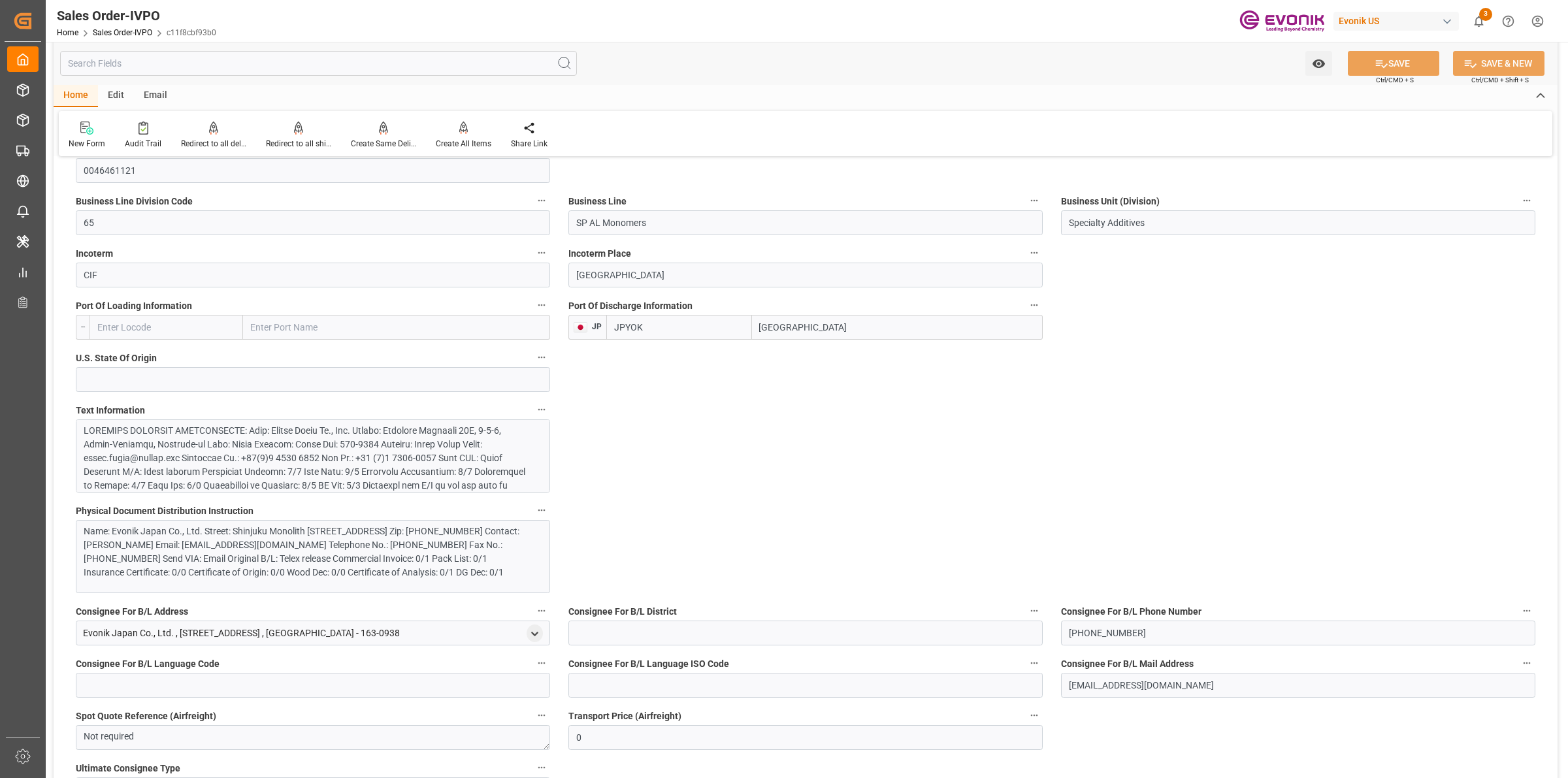
click at [396, 470] on div at bounding box center [306, 505] width 445 height 165
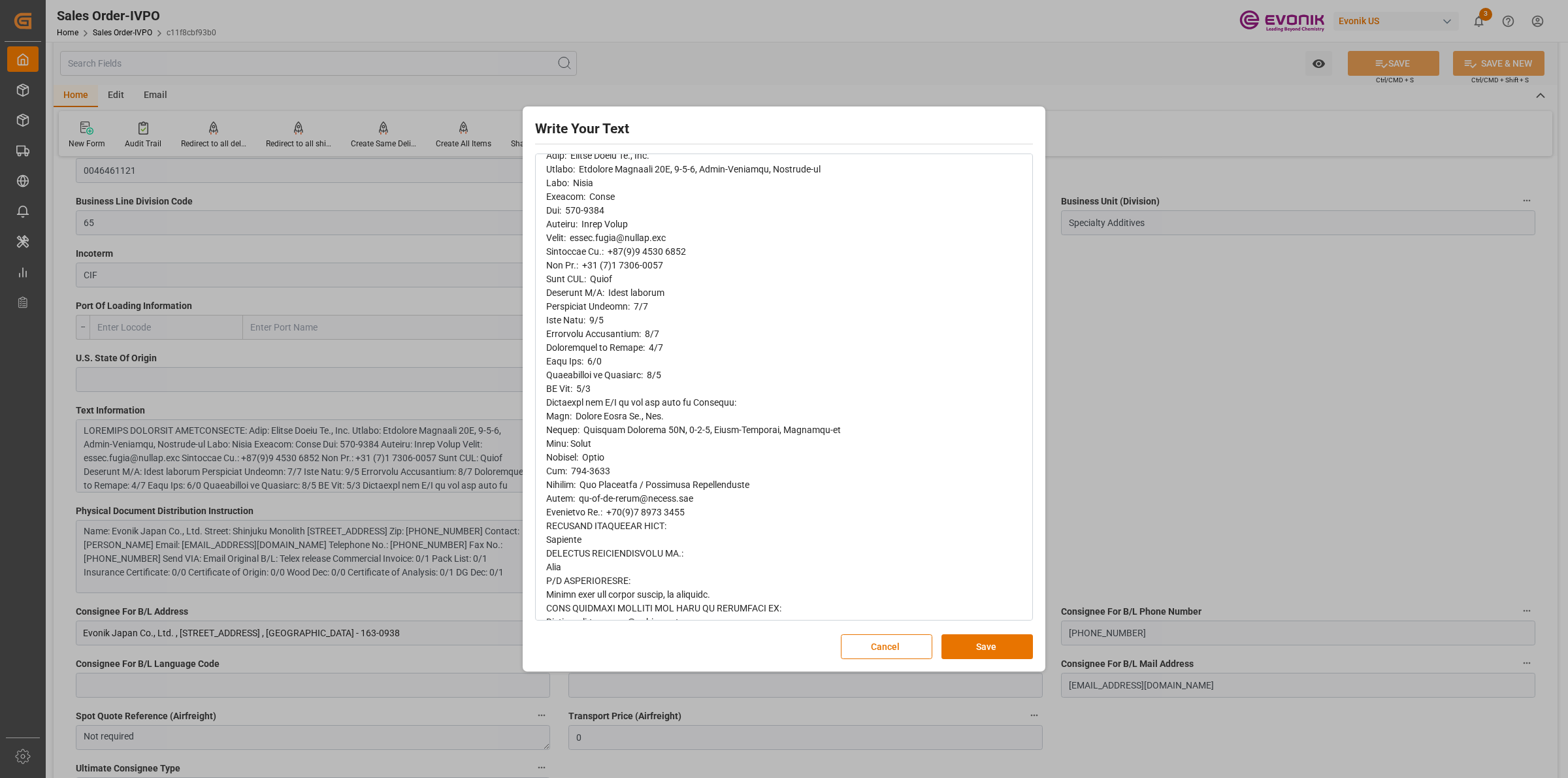
scroll to position [197, 0]
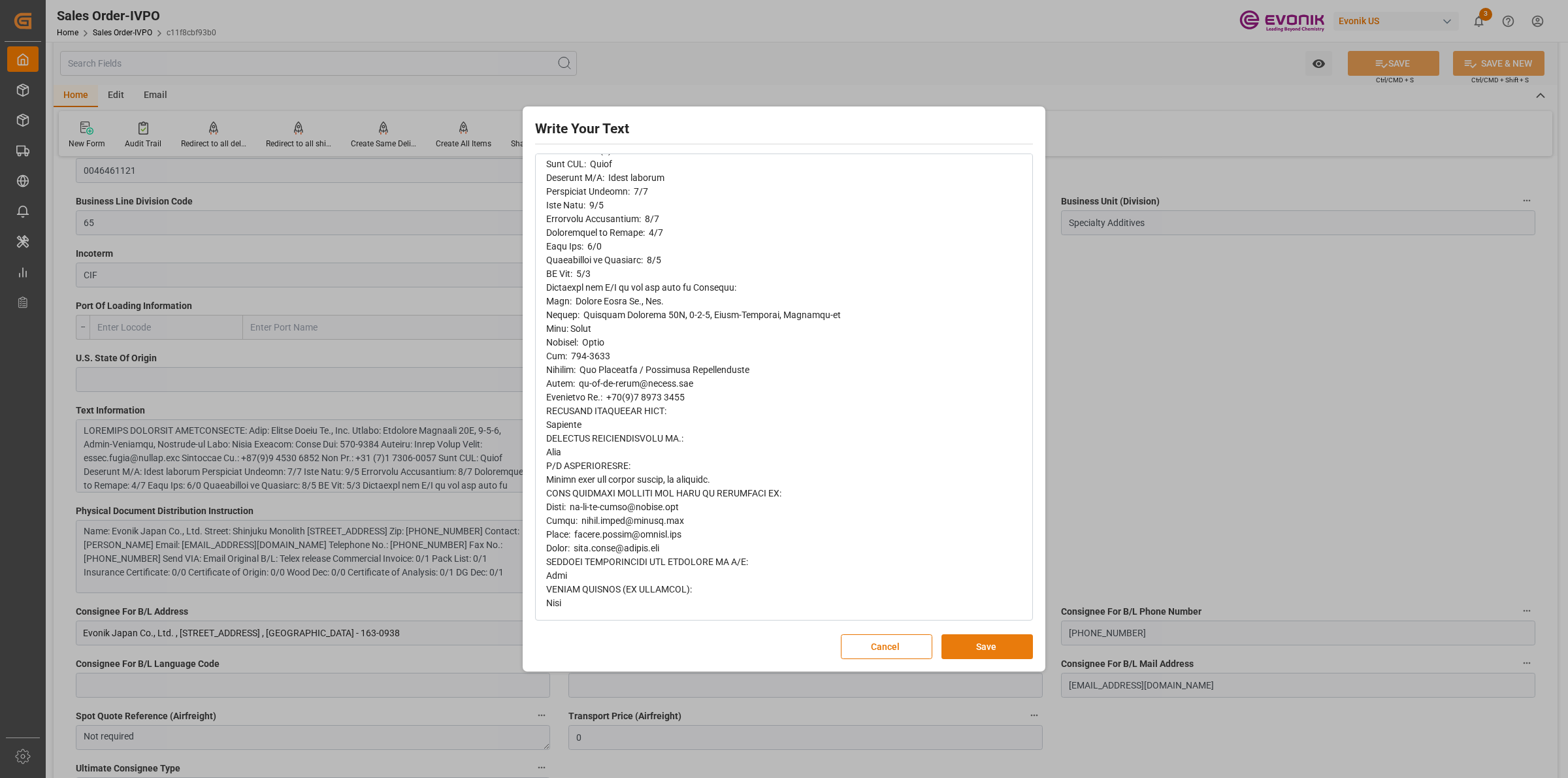
click at [972, 655] on button "Save" at bounding box center [987, 647] width 92 height 25
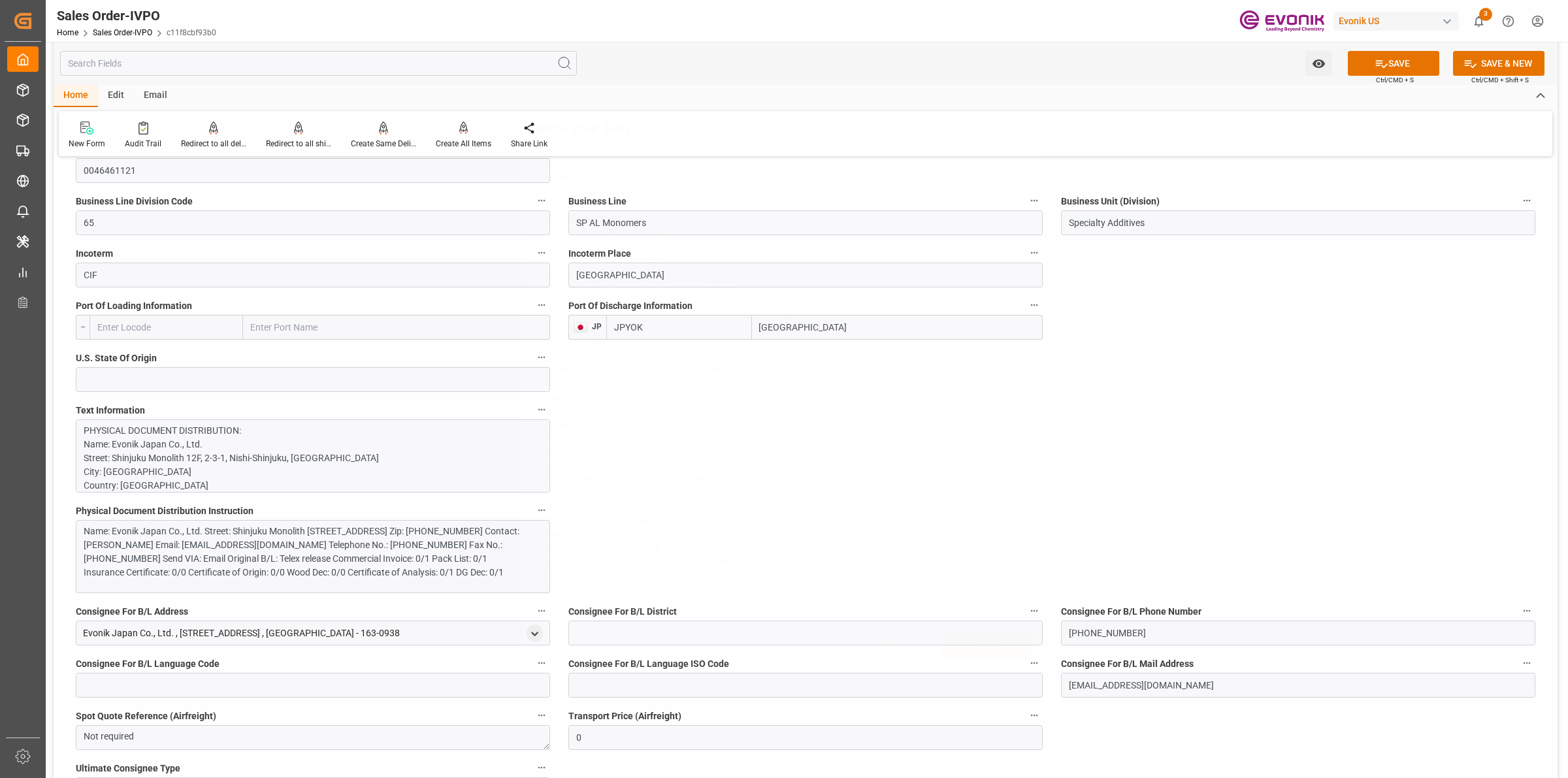
click at [1265, 471] on div "Write Your Text Normal 14 Font Cancel Save" at bounding box center [784, 389] width 1568 height 778
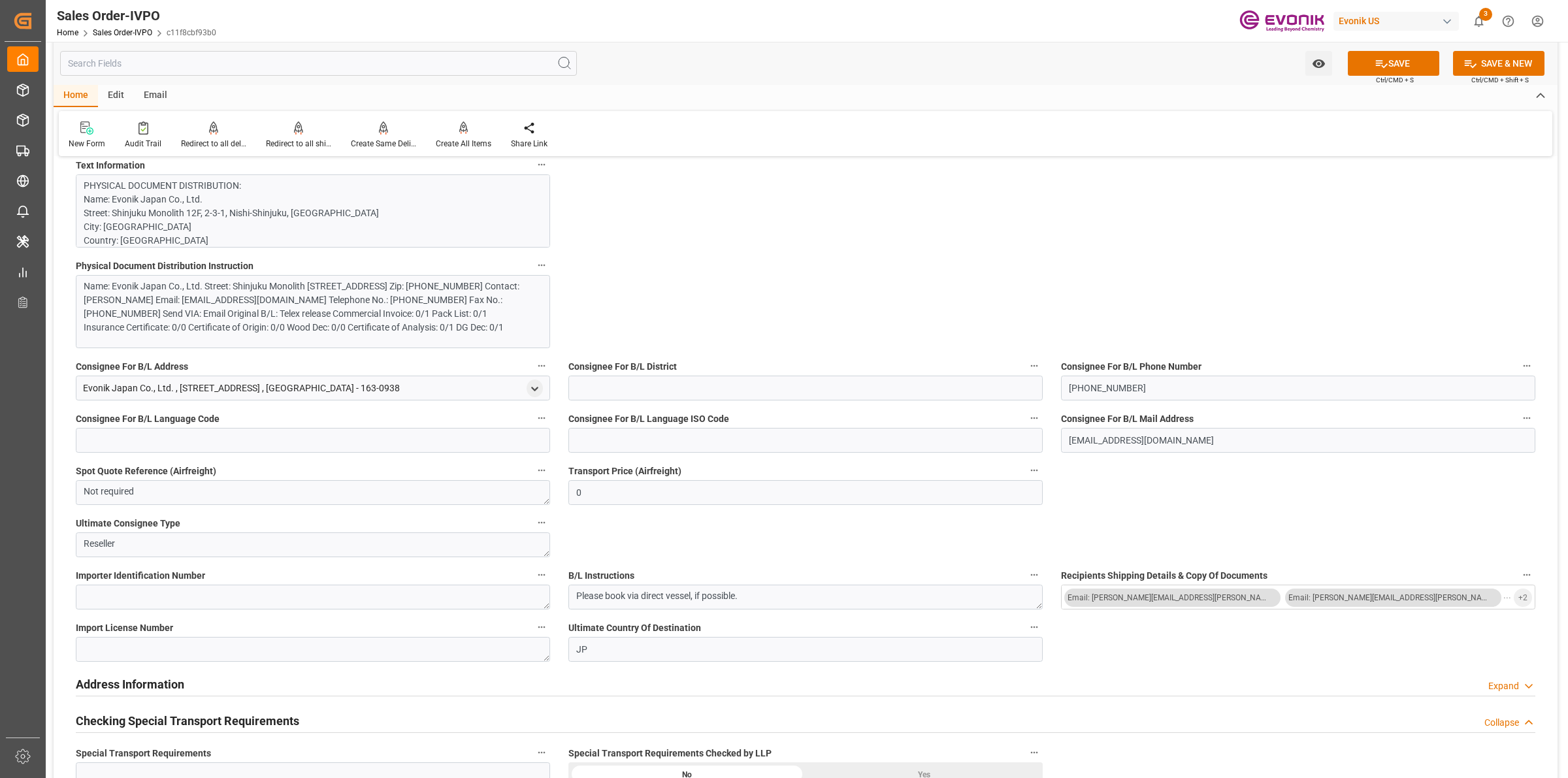
scroll to position [1061, 0]
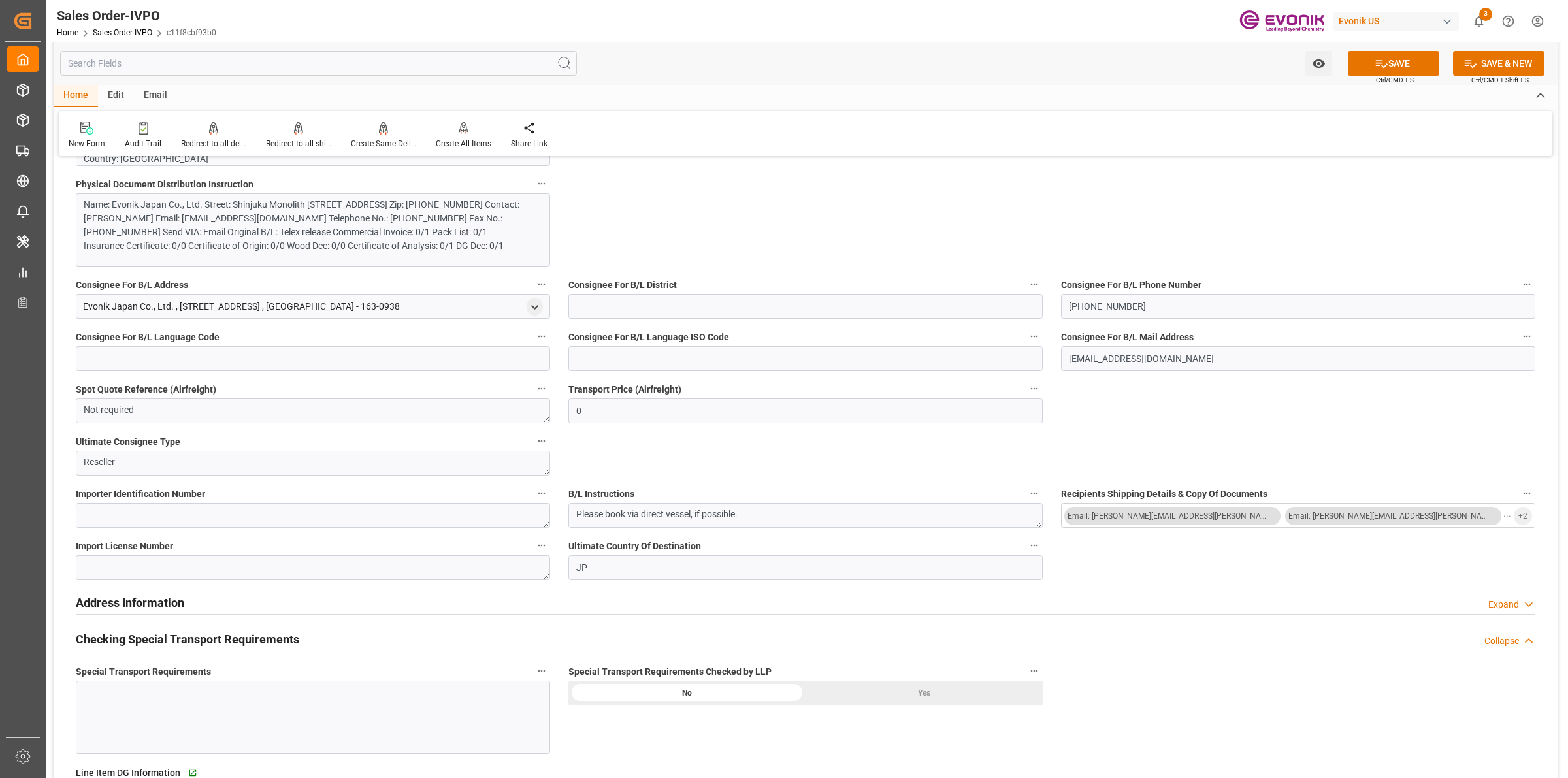
click at [915, 696] on div "Yes" at bounding box center [924, 693] width 237 height 25
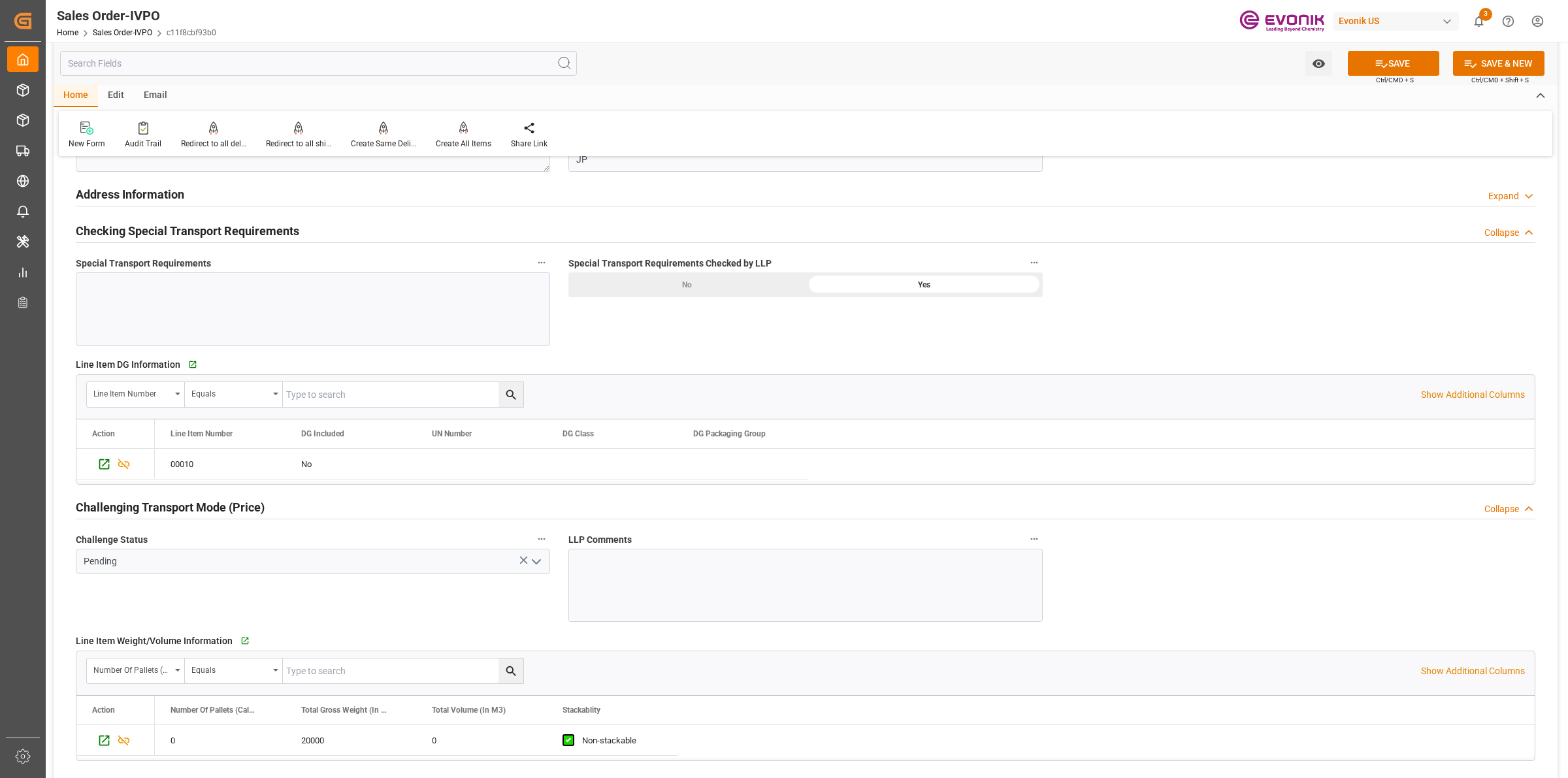
click at [533, 559] on icon "open menu" at bounding box center [535, 561] width 15 height 15
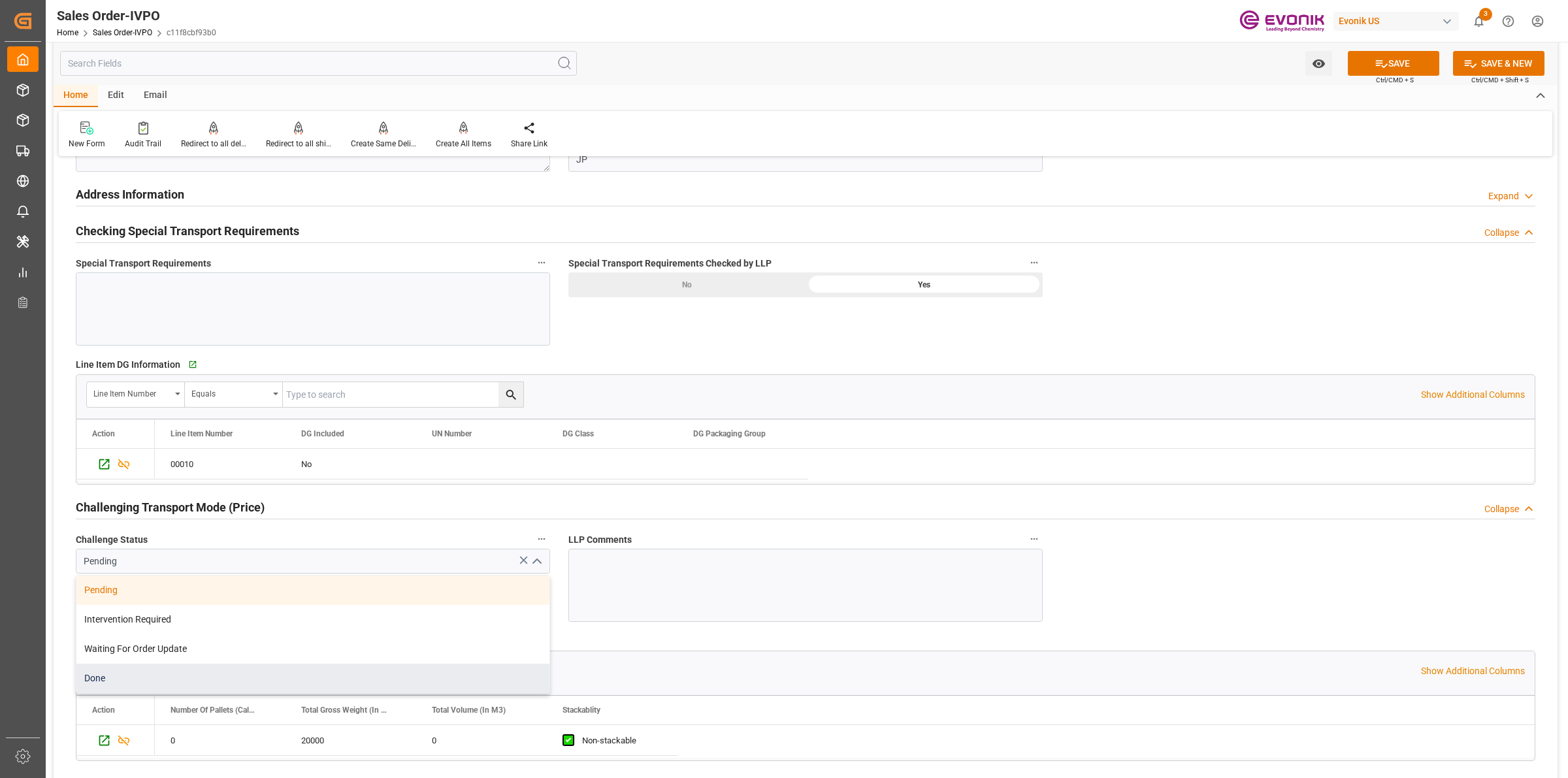
click at [130, 676] on div "Done" at bounding box center [313, 678] width 473 height 30
type input "Done"
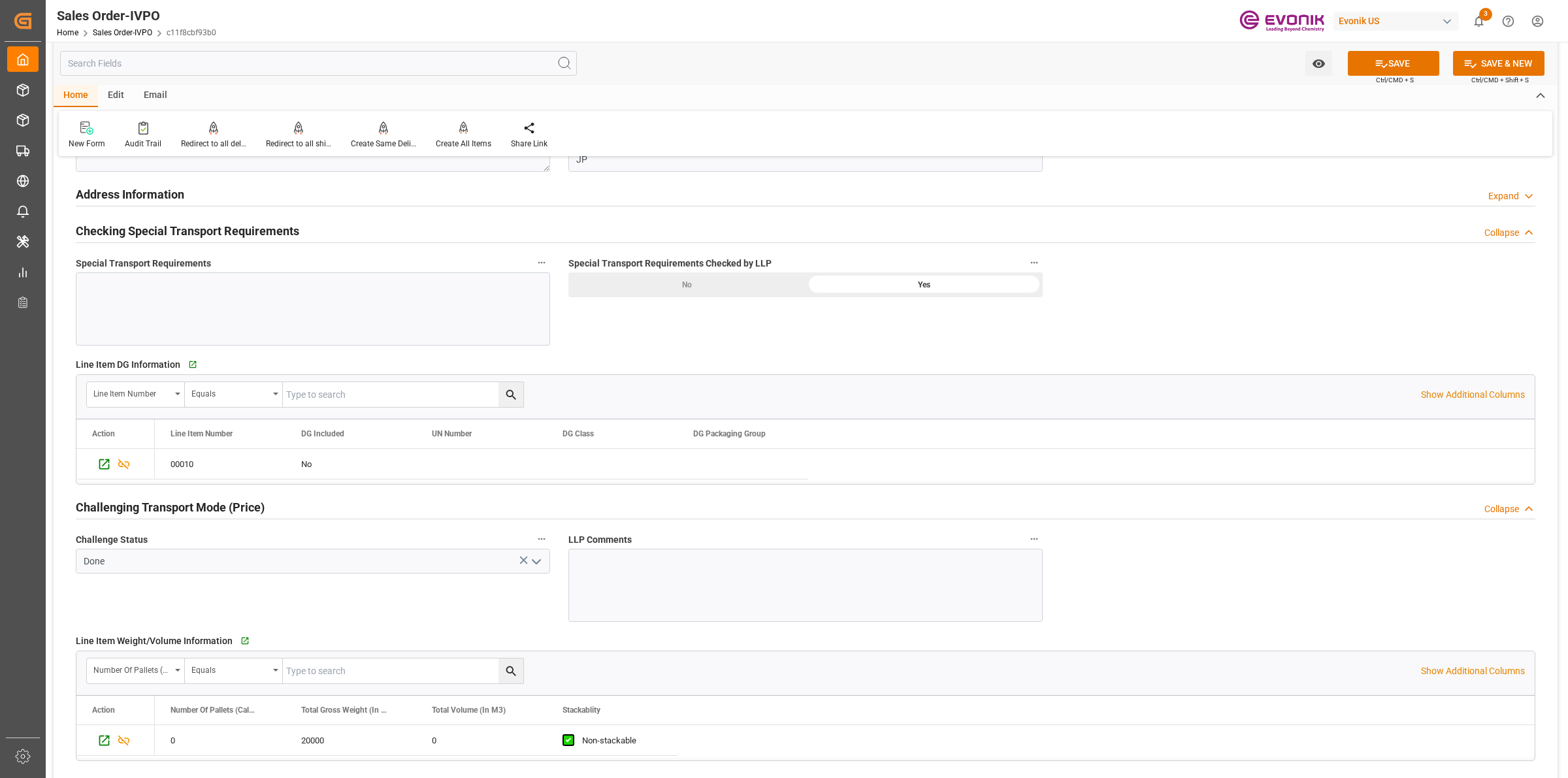
scroll to position [1714, 0]
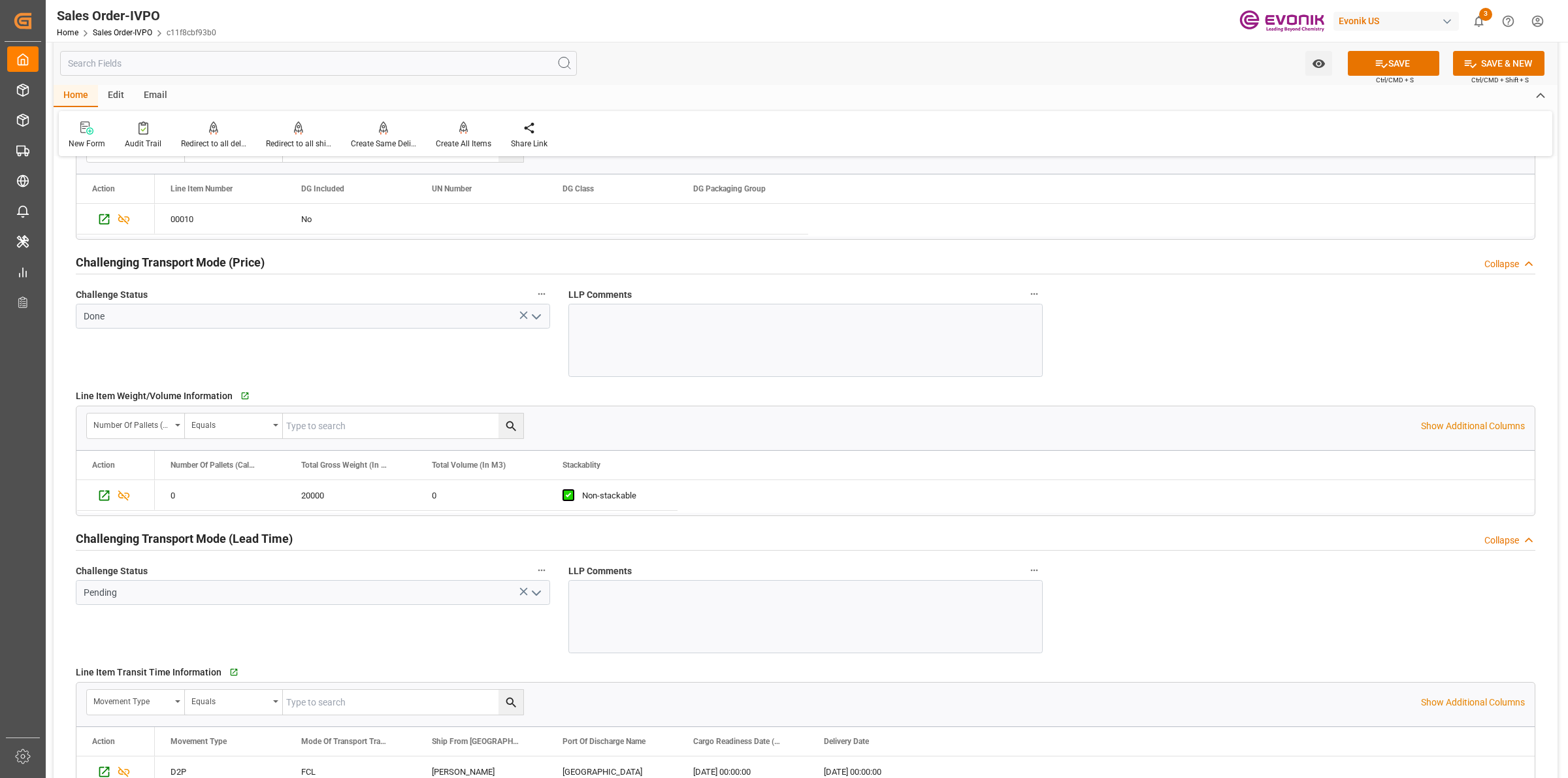
click at [536, 599] on icon "open menu" at bounding box center [535, 593] width 15 height 15
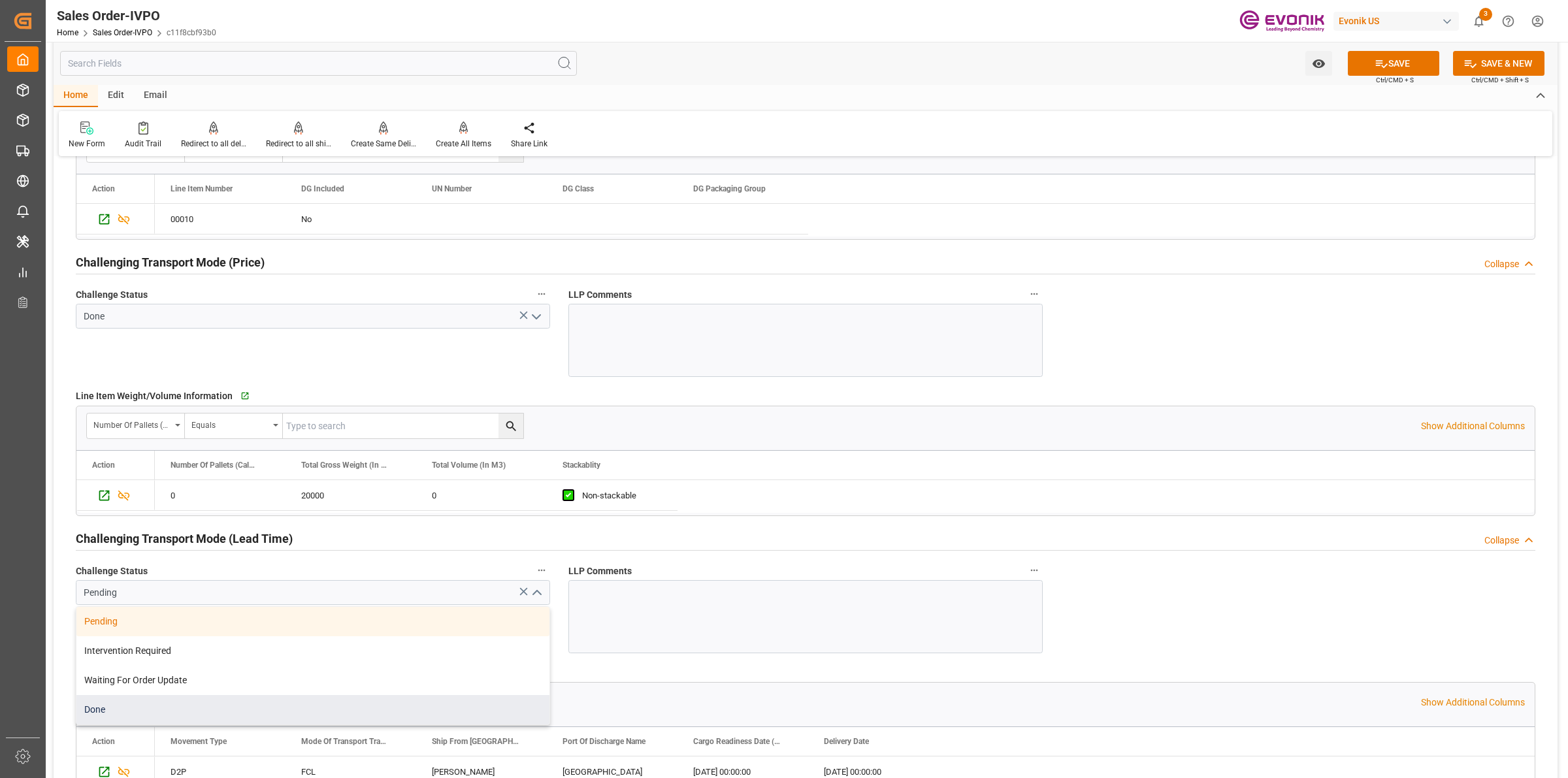
click at [160, 707] on div "Done" at bounding box center [313, 710] width 473 height 30
type input "Done"
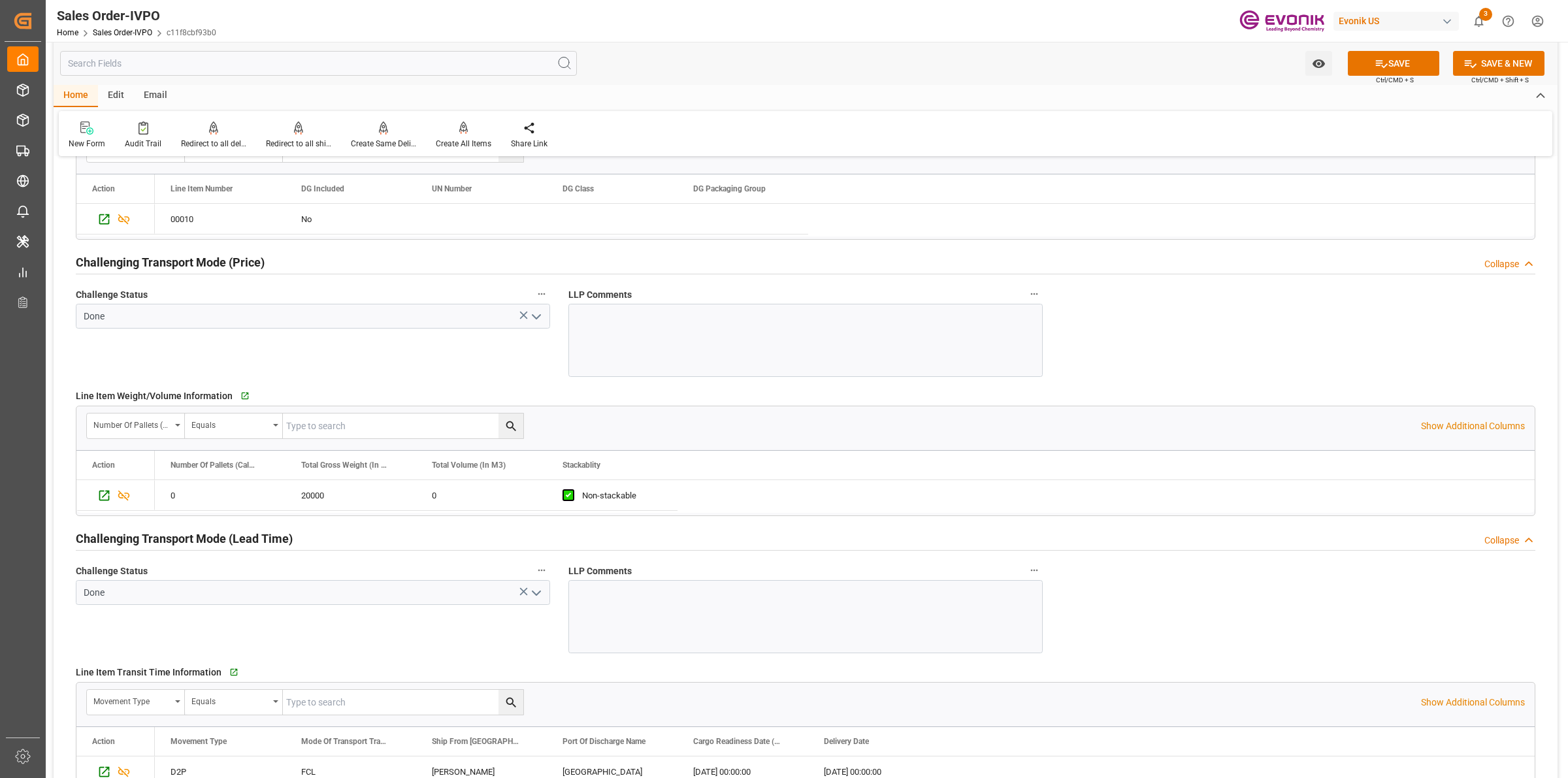
scroll to position [1878, 0]
